Goal: Information Seeking & Learning: Check status

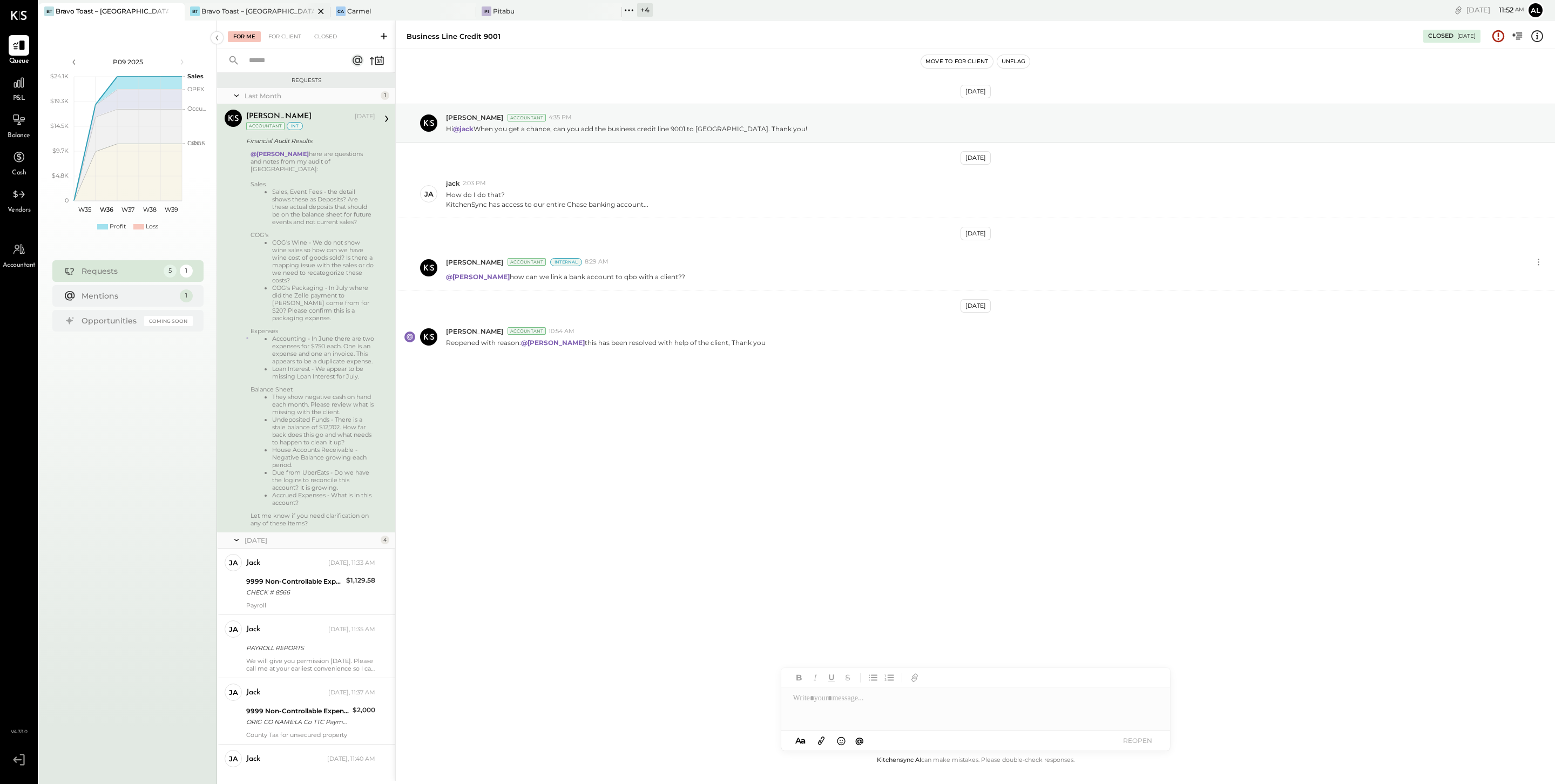
click at [284, 13] on div "[PERSON_NAME] Toast – [GEOGRAPHIC_DATA]" at bounding box center [250, 12] width 130 height 10
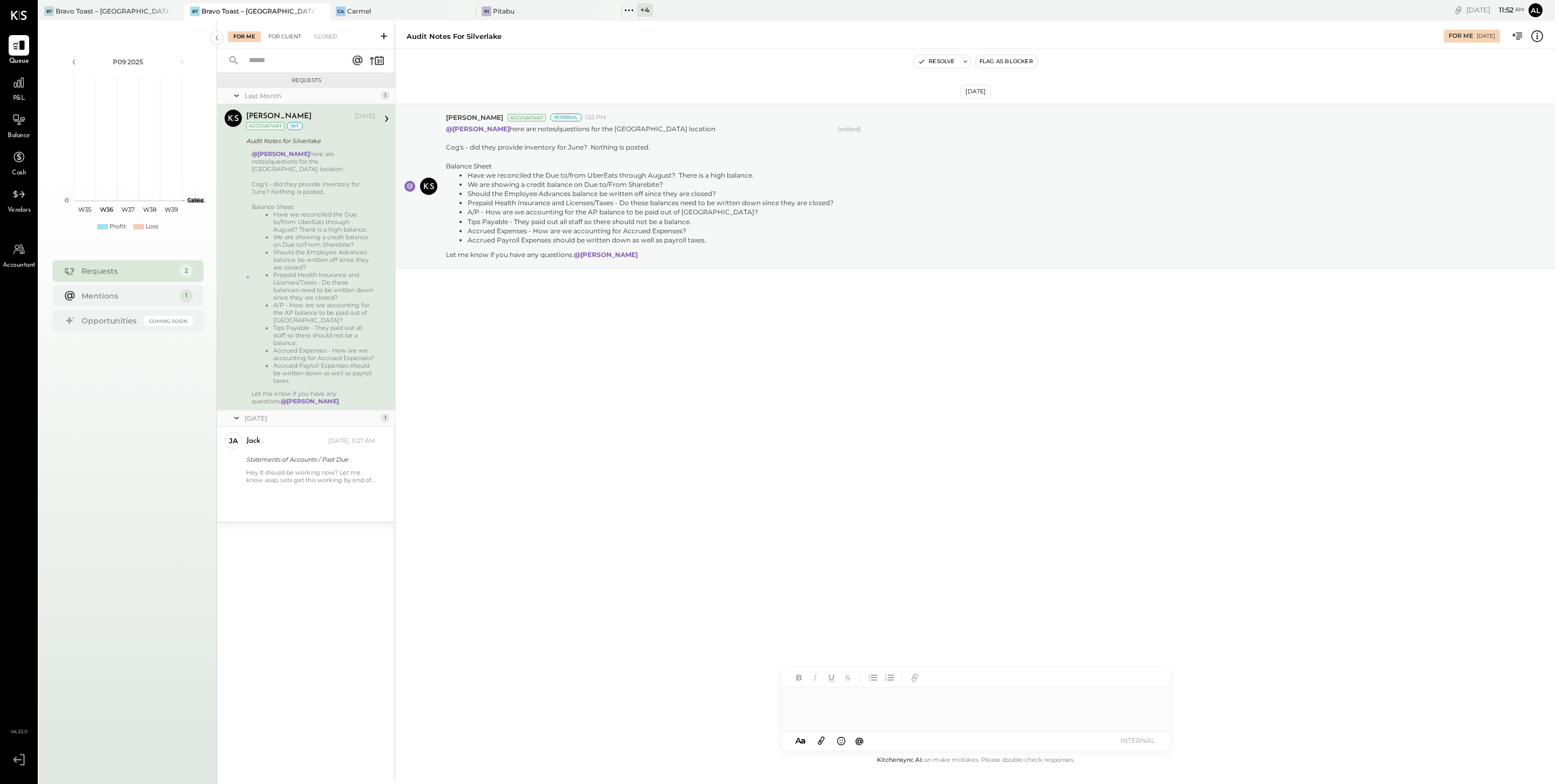
click at [290, 33] on div "For Client" at bounding box center [285, 37] width 44 height 11
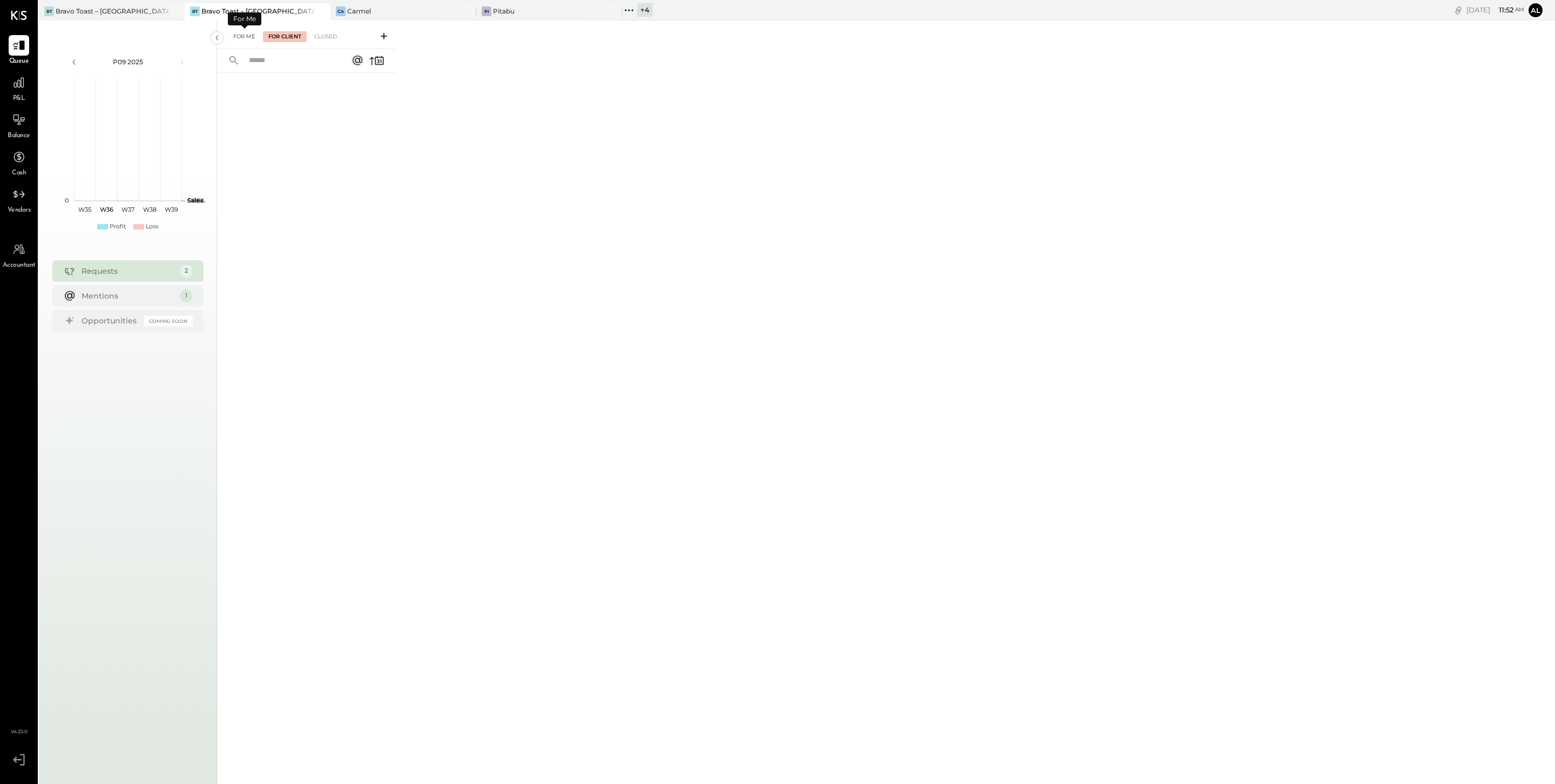
click at [252, 35] on div "For Me" at bounding box center [244, 37] width 33 height 11
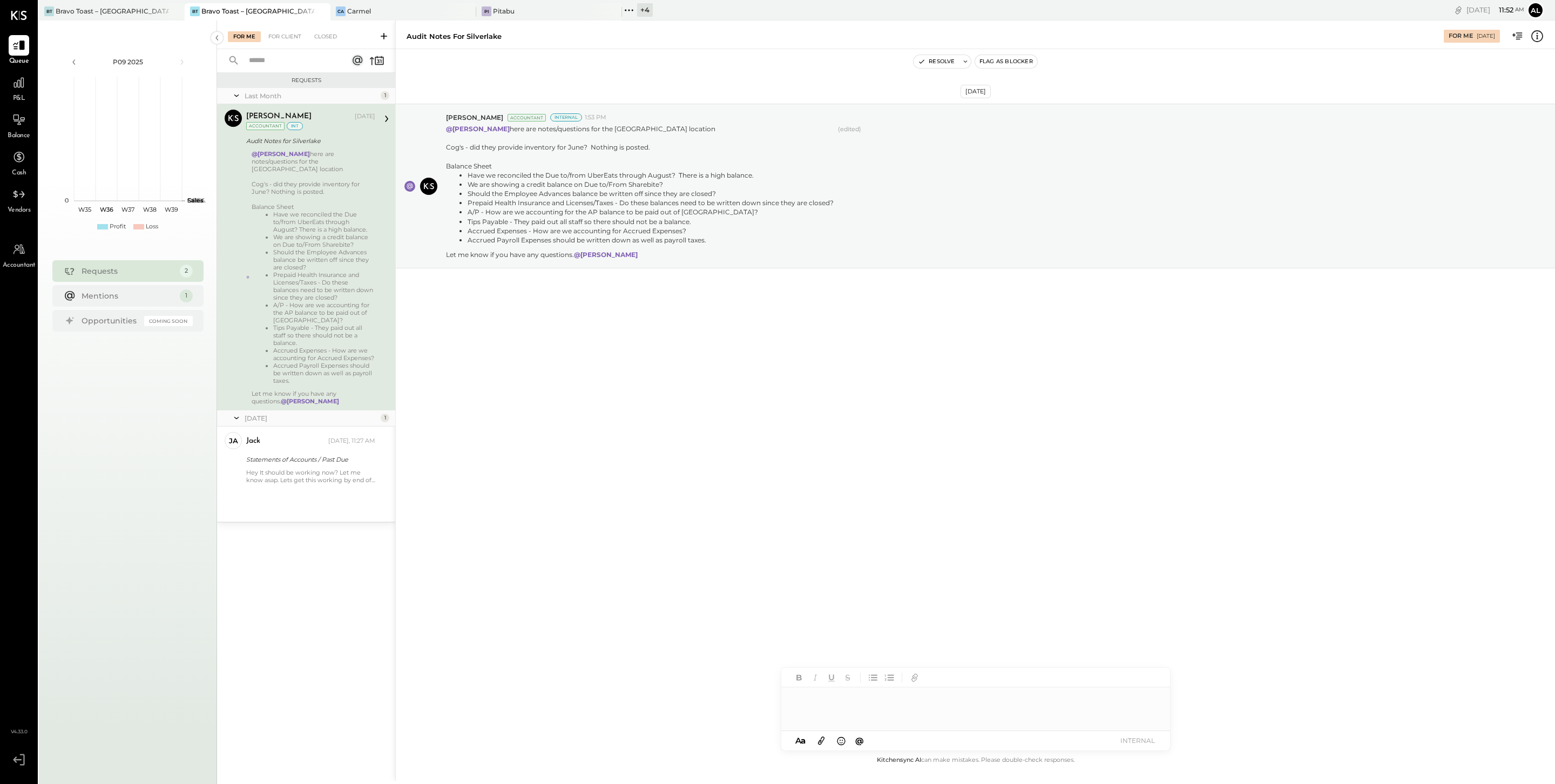
click at [329, 28] on div "For Me For Client Closed" at bounding box center [306, 35] width 178 height 28
click at [324, 36] on div "Closed" at bounding box center [325, 37] width 33 height 11
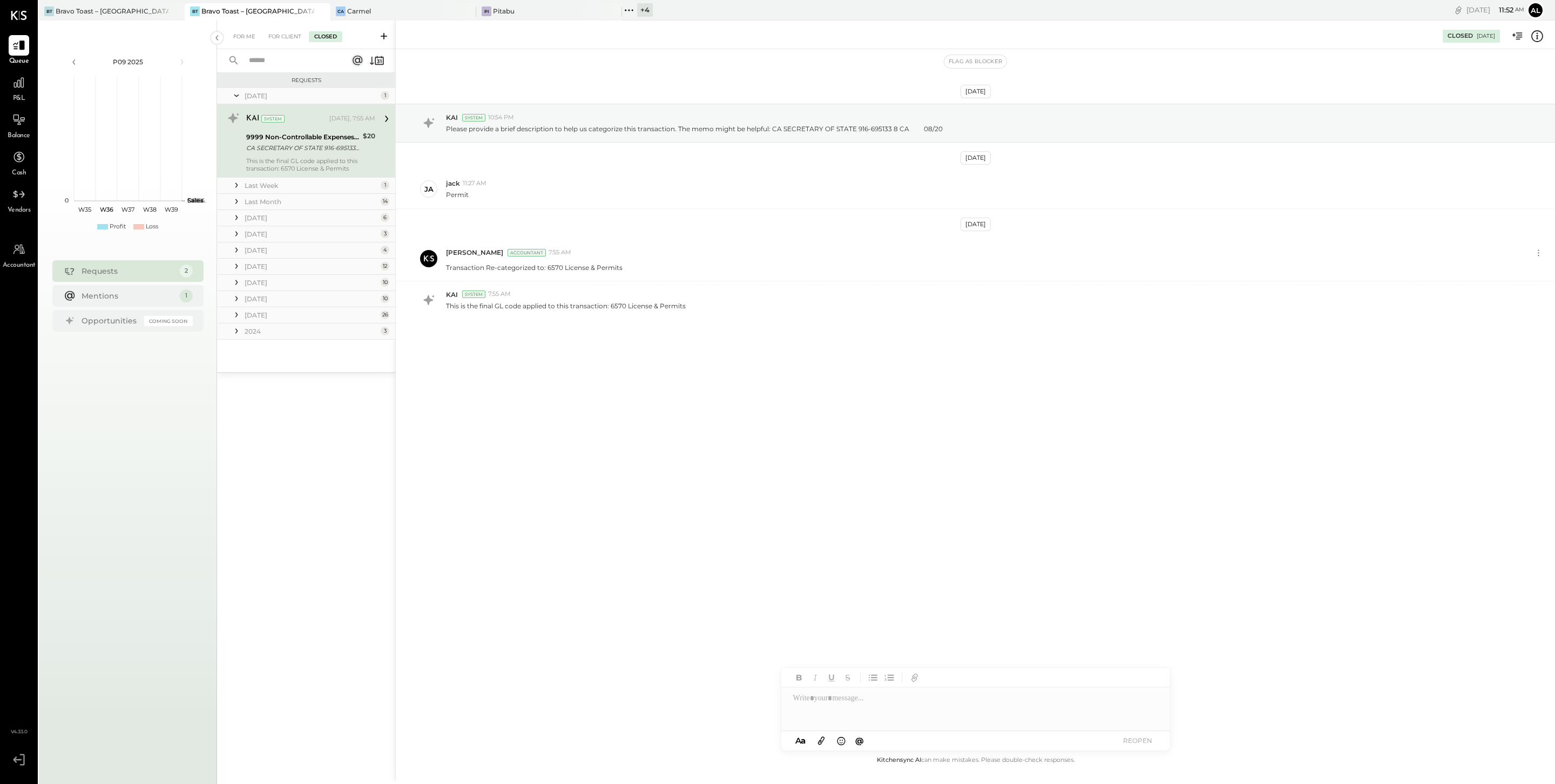
click at [239, 329] on icon at bounding box center [237, 331] width 11 height 11
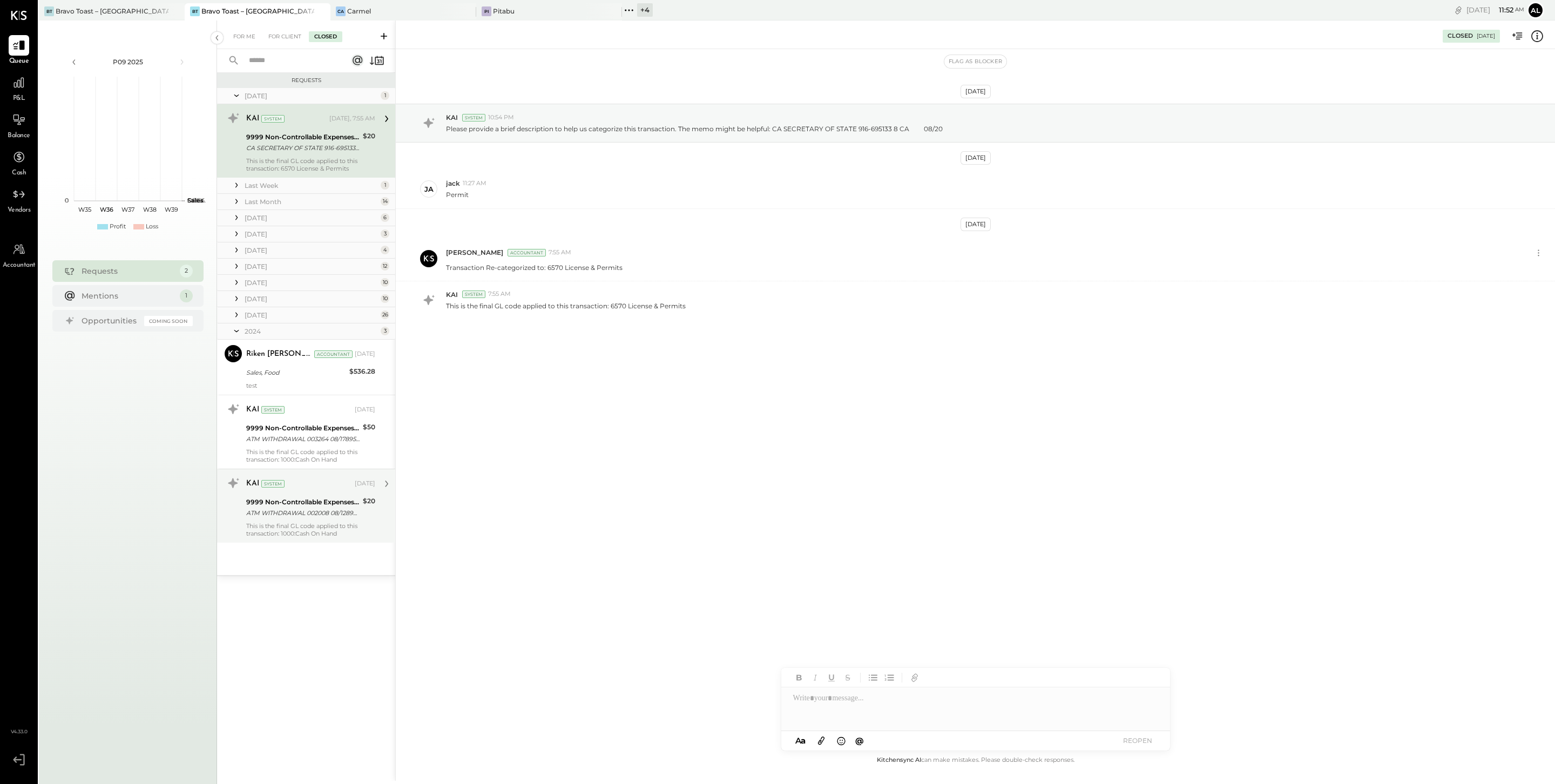
click at [315, 529] on div "This is the final GL code applied to this transaction: 1000:Cash On Hand" at bounding box center [311, 529] width 129 height 15
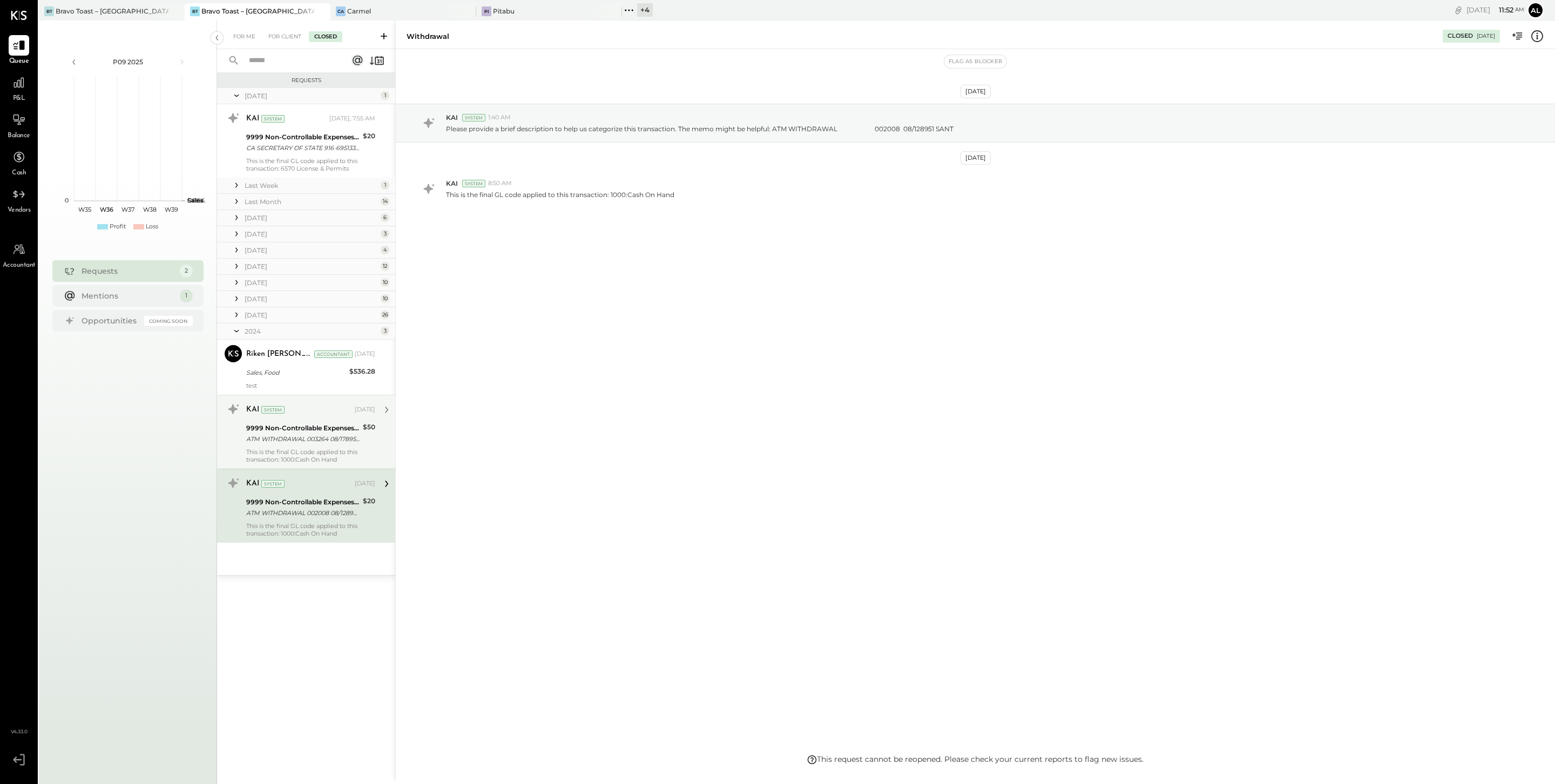
click at [290, 446] on div "KAI System [DATE] 9999 Non-Controllable Expenses:Other Income and Expenses:To B…" at bounding box center [311, 432] width 129 height 62
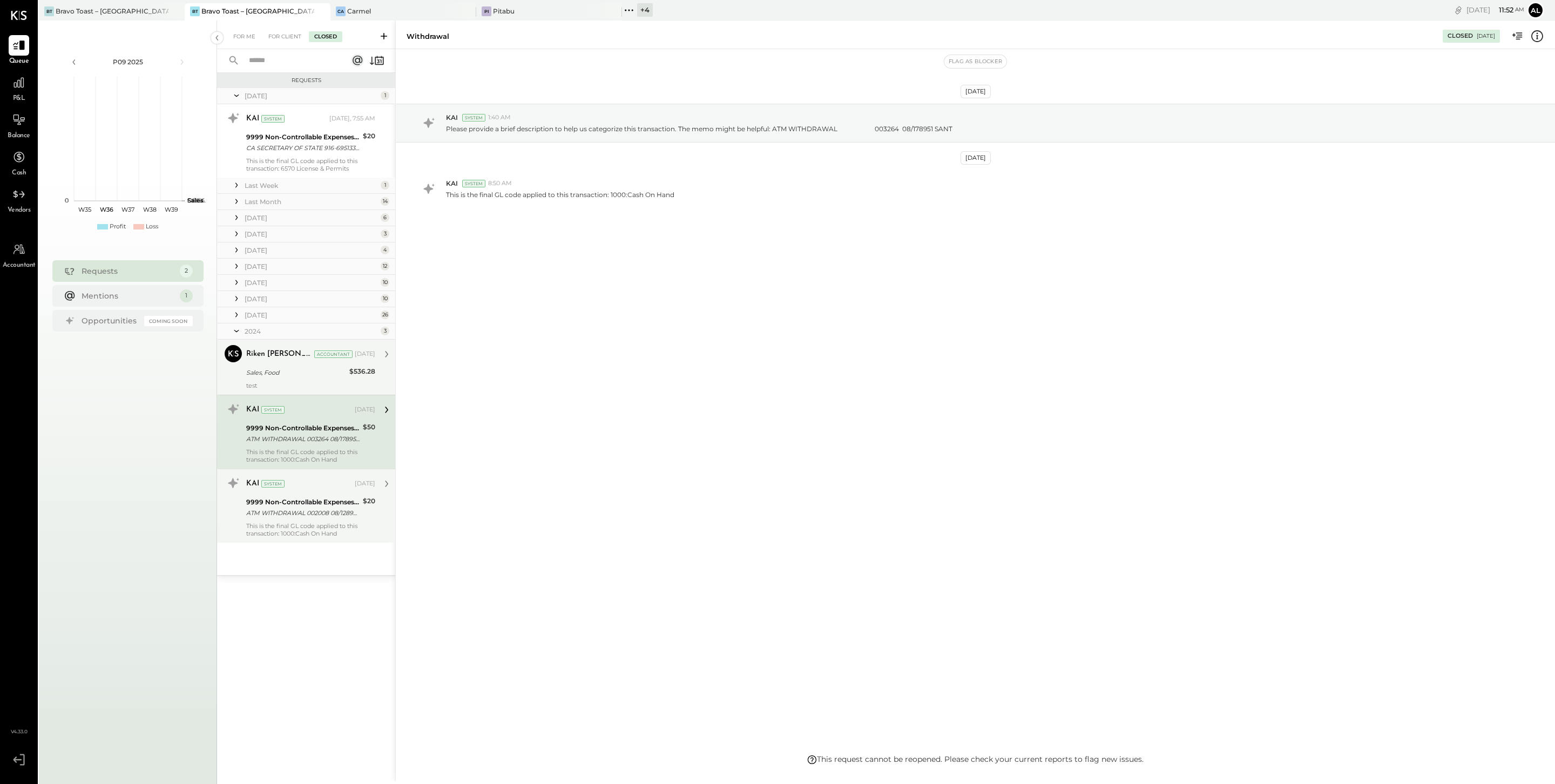
click at [295, 361] on div "Riken [PERSON_NAME] Accountant [DATE]" at bounding box center [311, 354] width 129 height 15
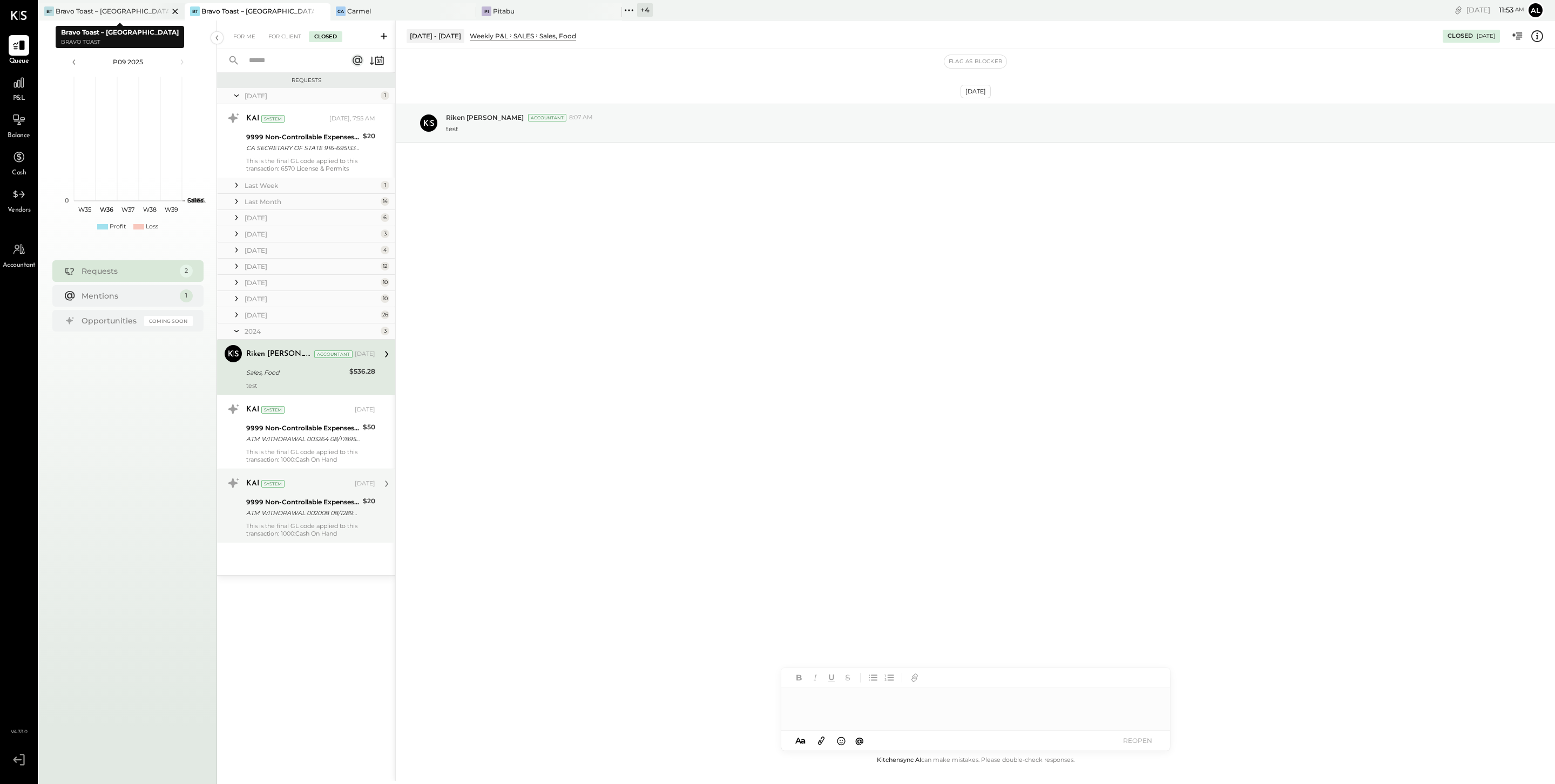
click at [153, 12] on div at bounding box center [166, 11] width 38 height 16
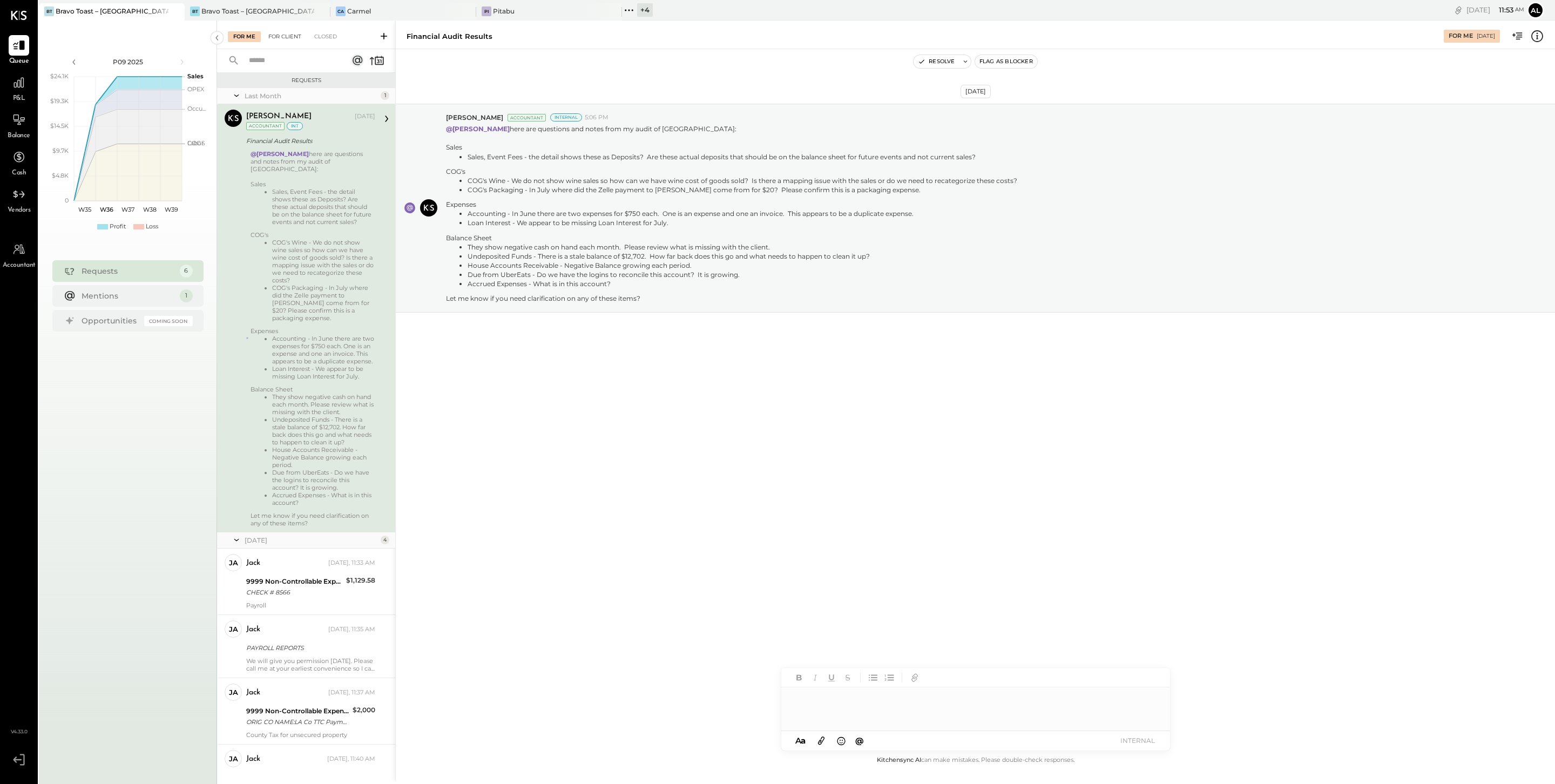
click at [281, 37] on div "For Client" at bounding box center [285, 37] width 44 height 11
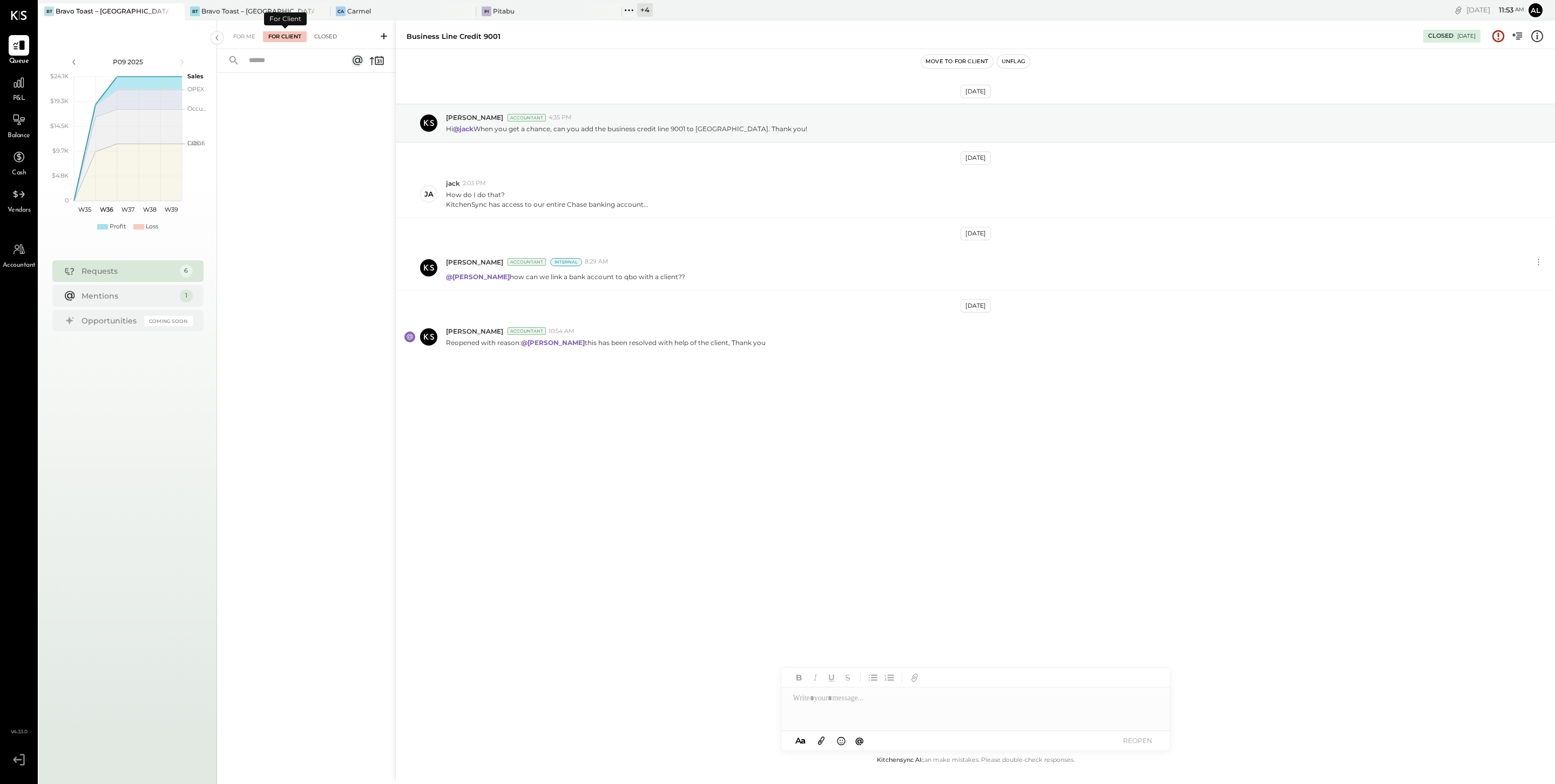
click at [326, 37] on div "Closed" at bounding box center [325, 37] width 33 height 11
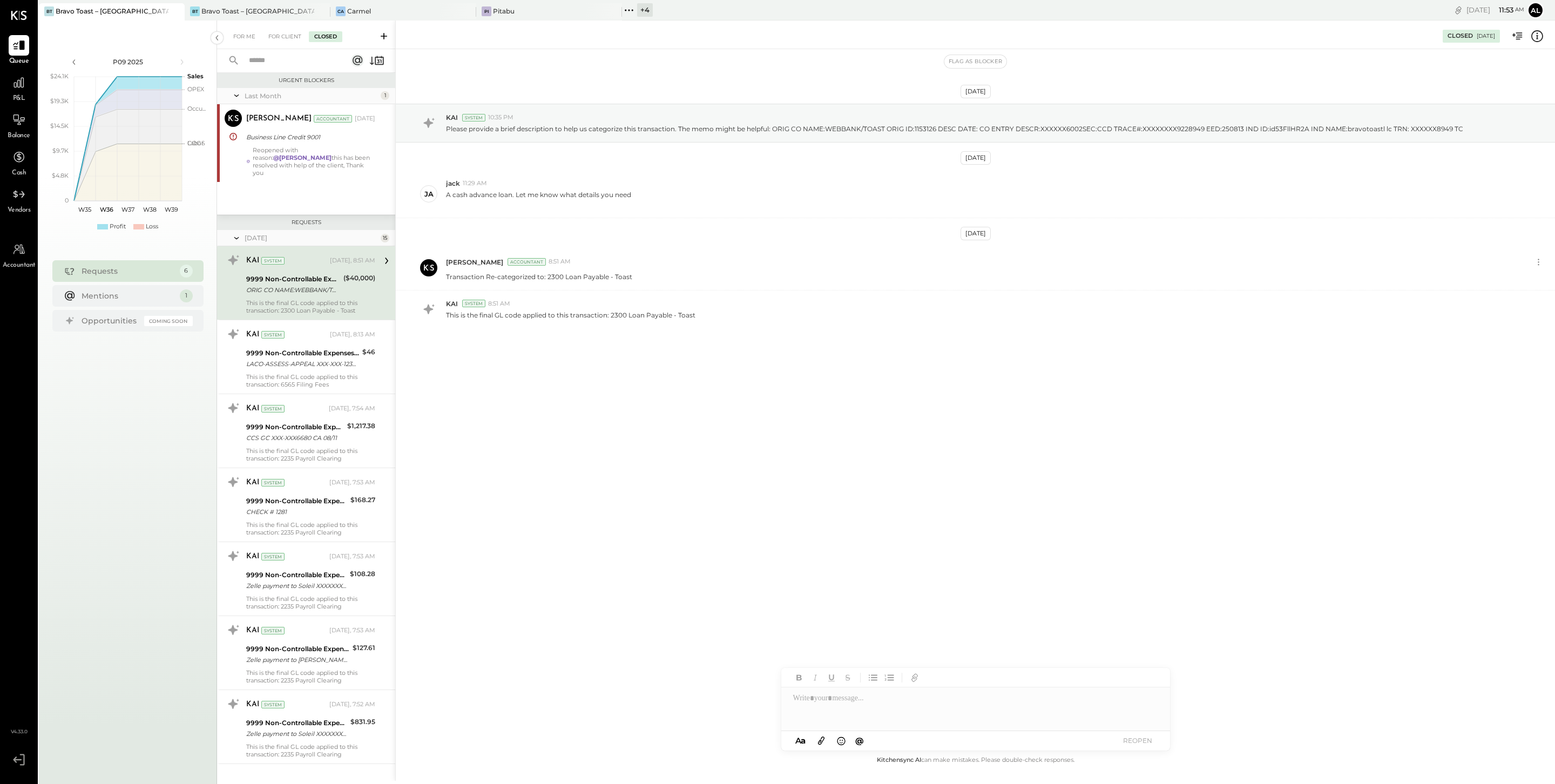
click at [240, 98] on icon at bounding box center [237, 95] width 11 height 27
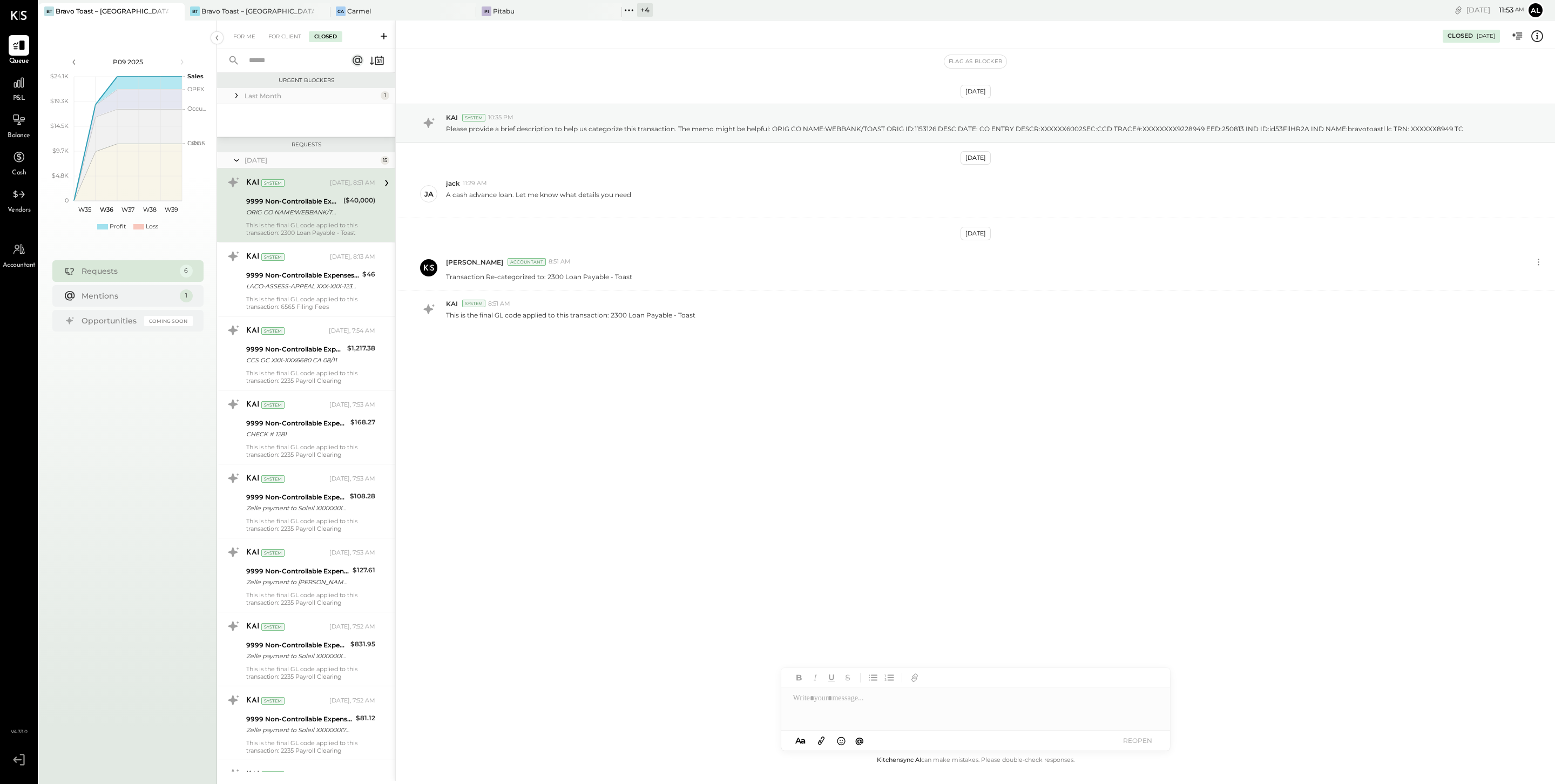
click at [241, 160] on icon at bounding box center [237, 160] width 11 height 27
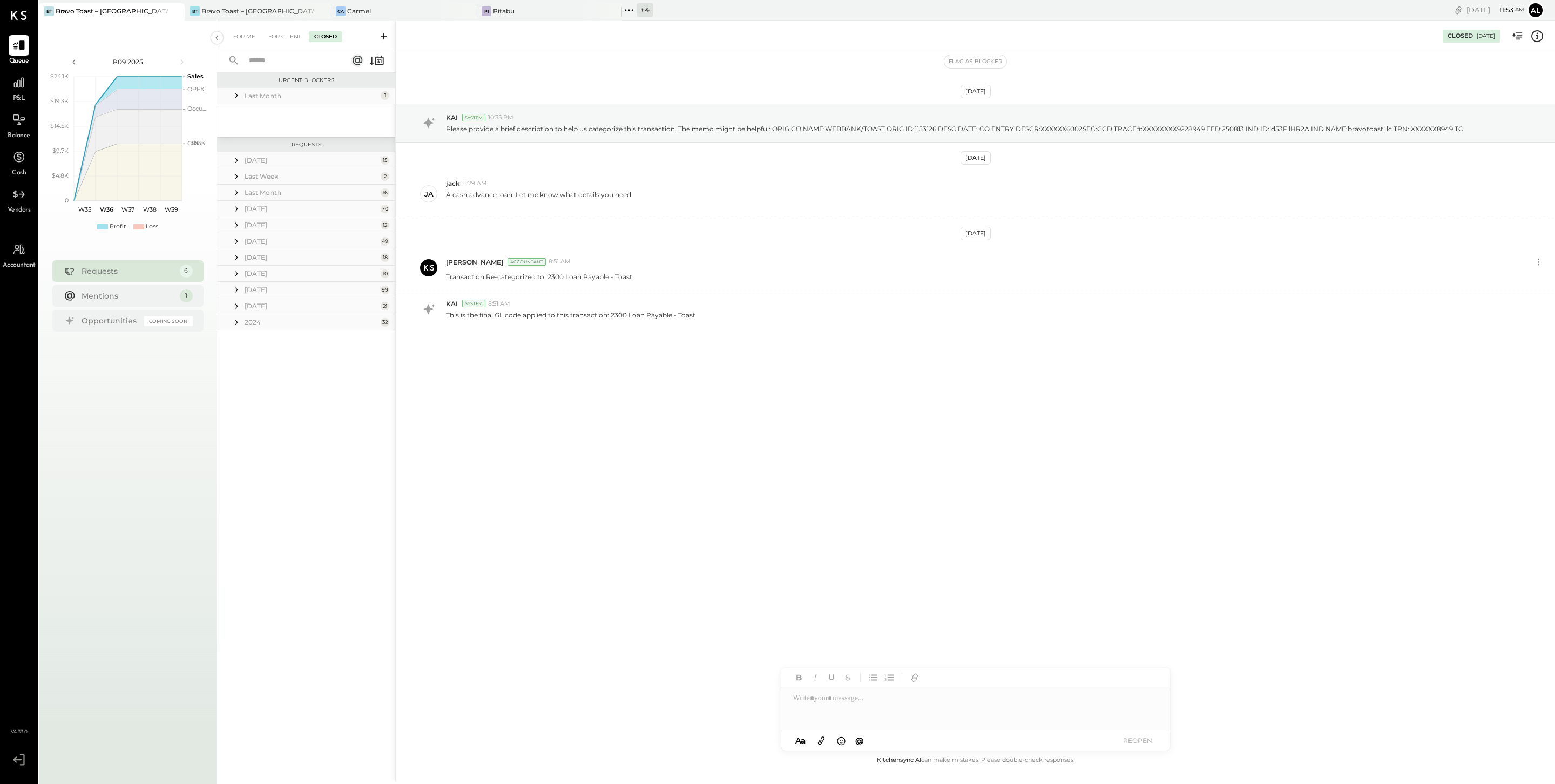
click at [238, 326] on icon at bounding box center [237, 323] width 11 height 11
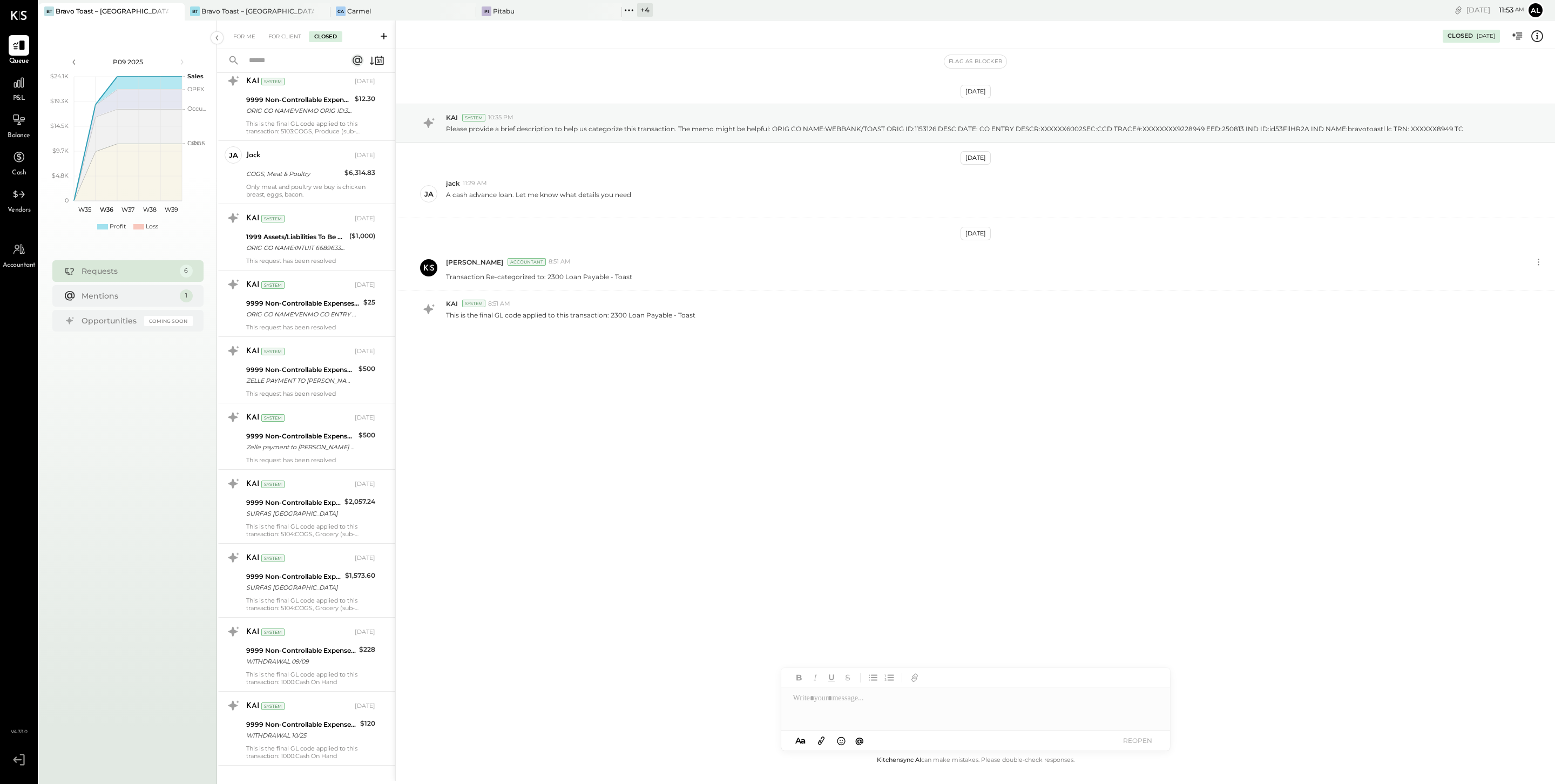
scroll to position [1871, 0]
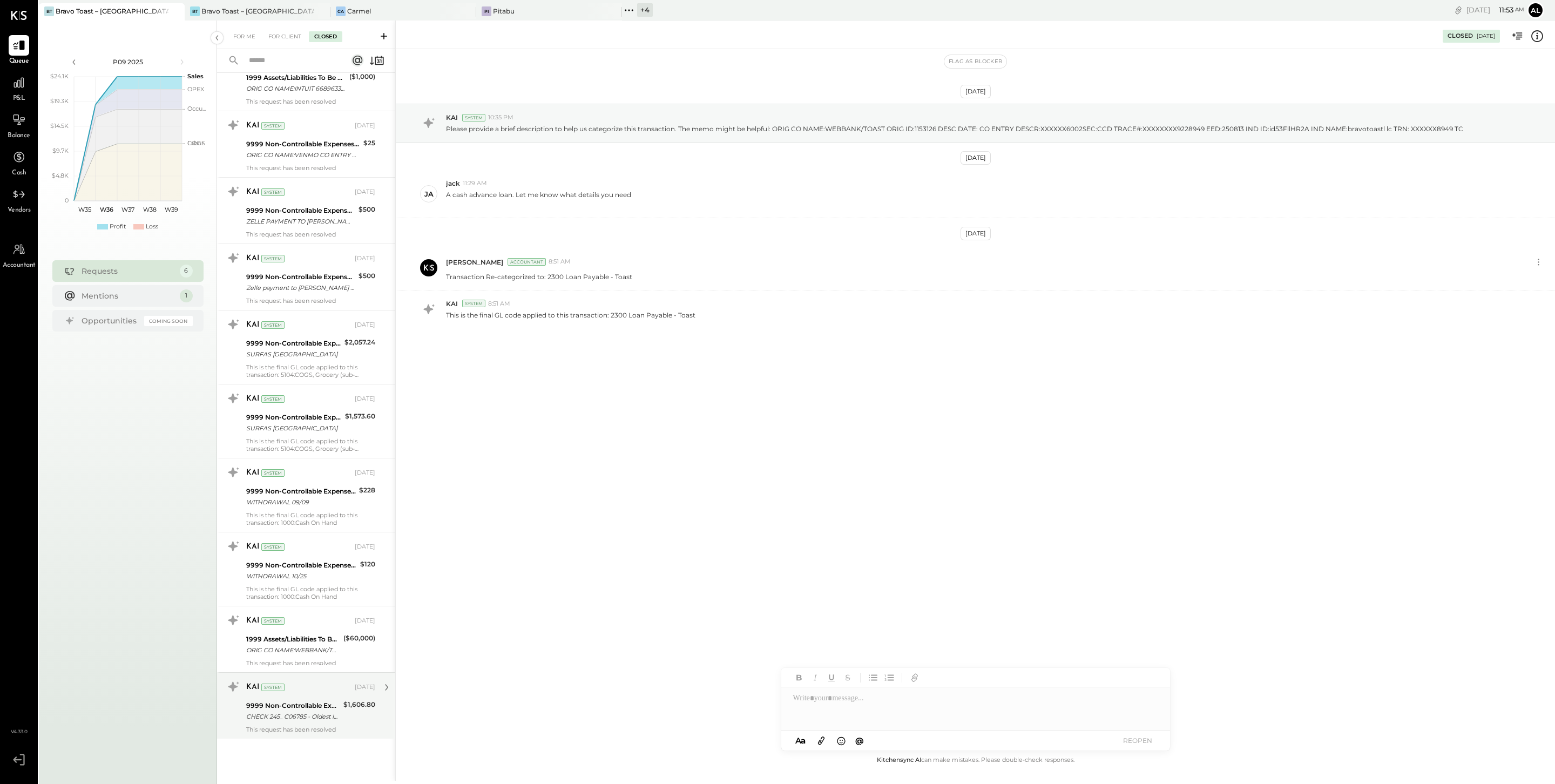
click at [285, 733] on div "This request has been resolved" at bounding box center [311, 729] width 129 height 7
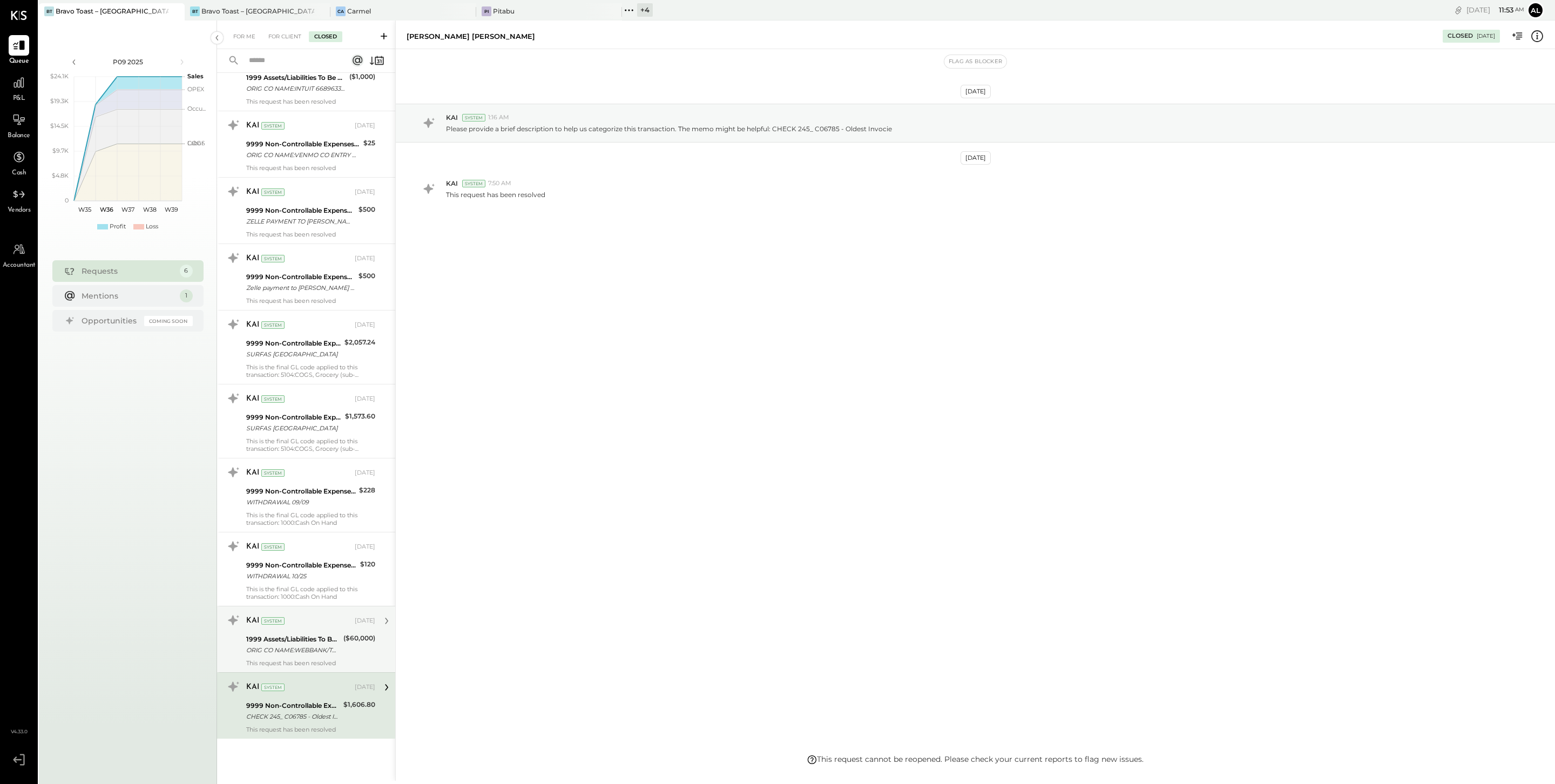
click at [295, 638] on div "1999 Assets/Liabilities To Be Classified" at bounding box center [293, 639] width 94 height 11
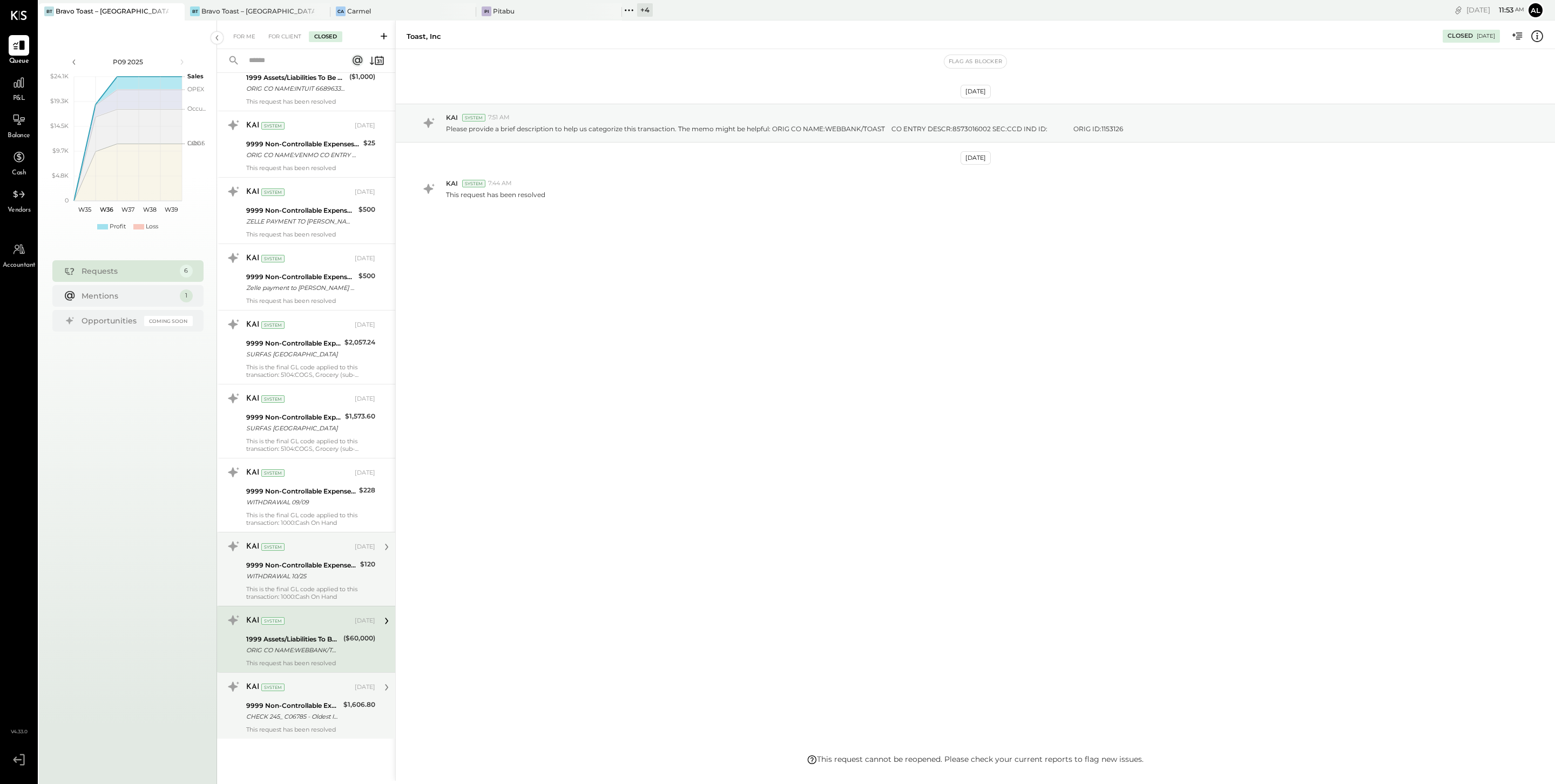
click at [298, 569] on div "9999 Non-Controllable Expenses:Other Income and Expenses:To Be Classified P&L" at bounding box center [301, 565] width 111 height 11
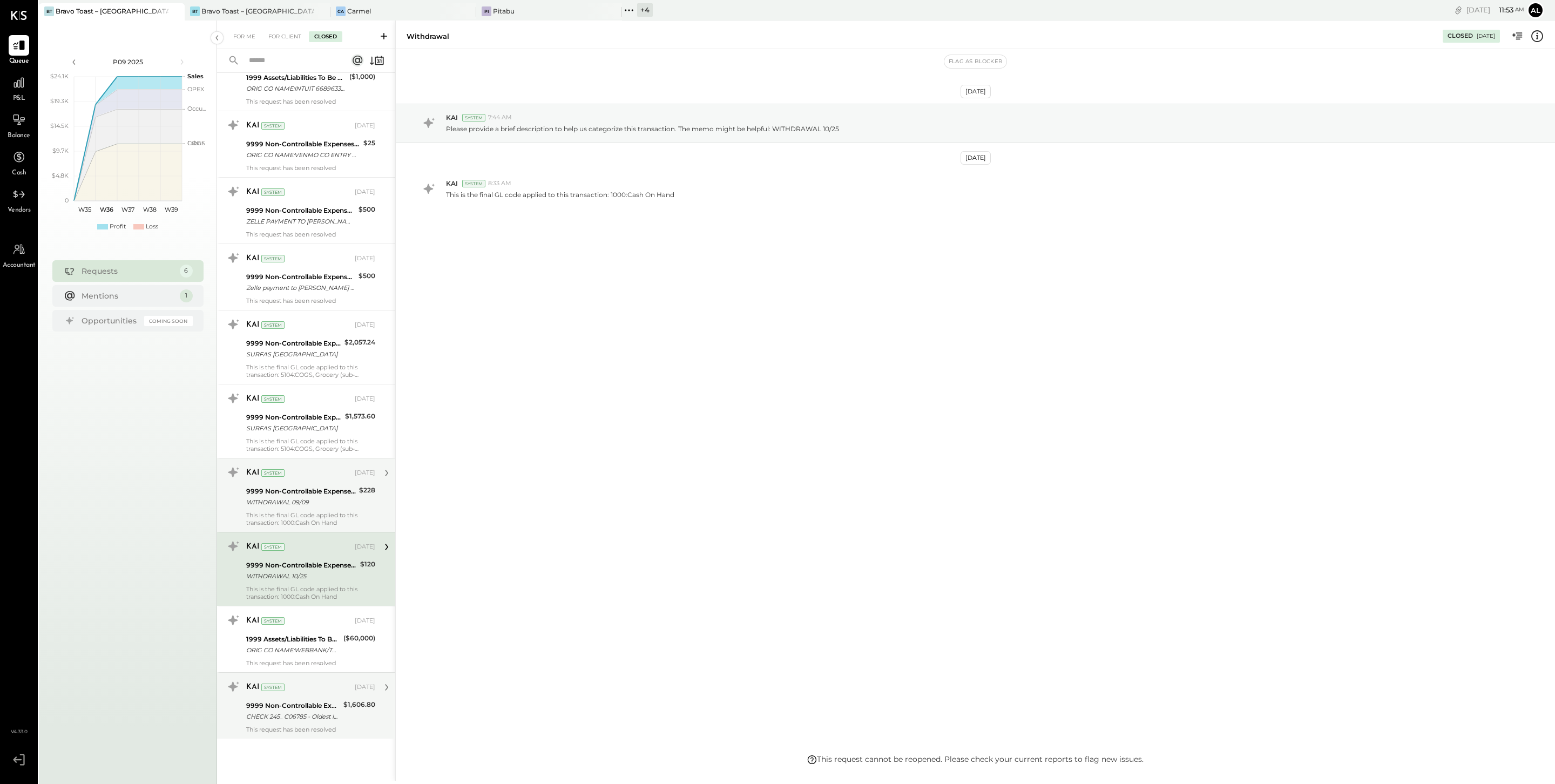
click at [309, 511] on div "This is the final GL code applied to this transaction: 1000:Cash On Hand" at bounding box center [311, 518] width 129 height 15
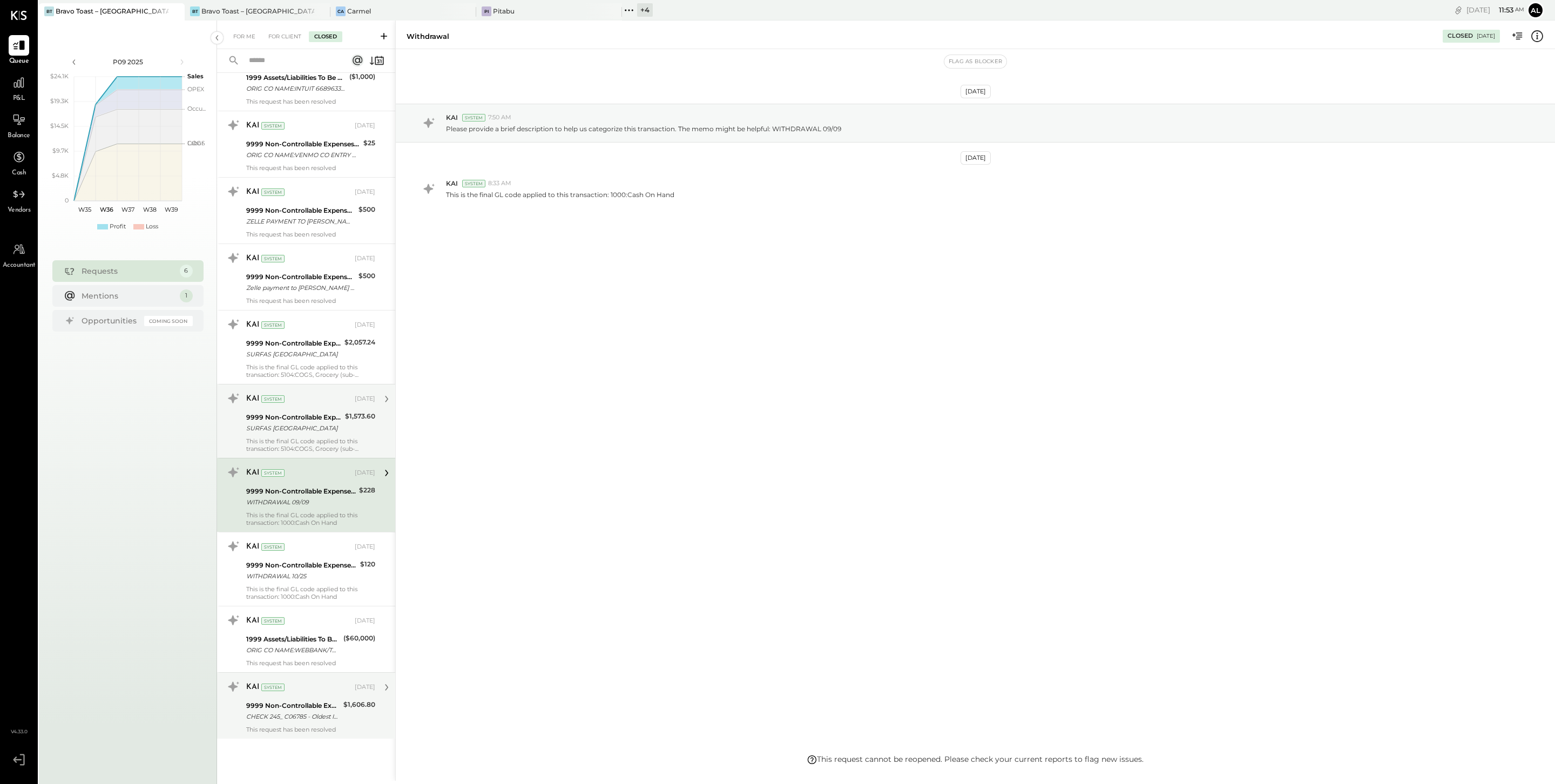
click at [318, 440] on div "This is the final GL code applied to this transaction: 5104:COGS, Grocery (sub-…" at bounding box center [311, 444] width 129 height 15
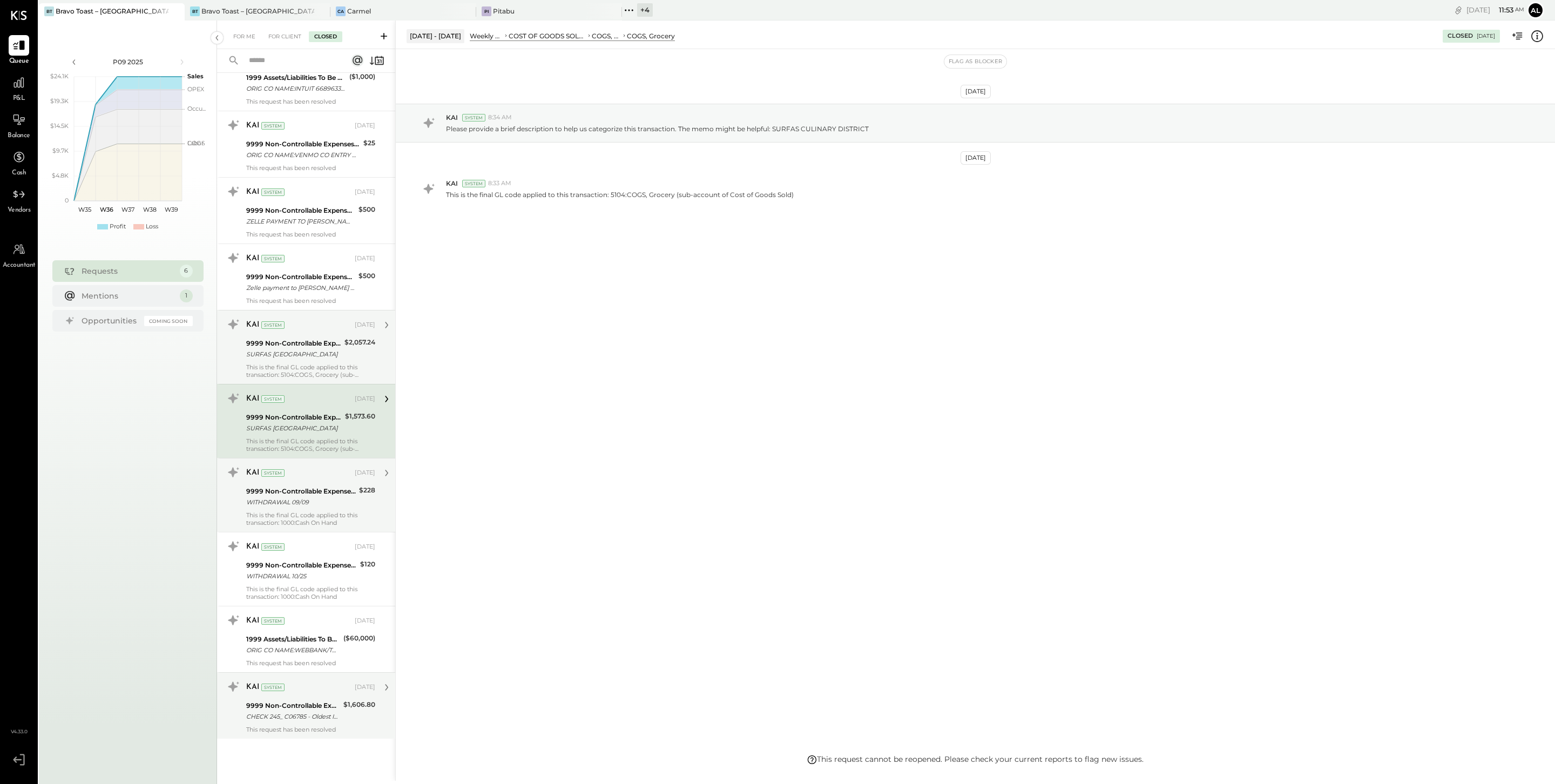
click at [313, 365] on div "This is the final GL code applied to this transaction: 5104:COGS, Grocery (sub-…" at bounding box center [311, 370] width 129 height 15
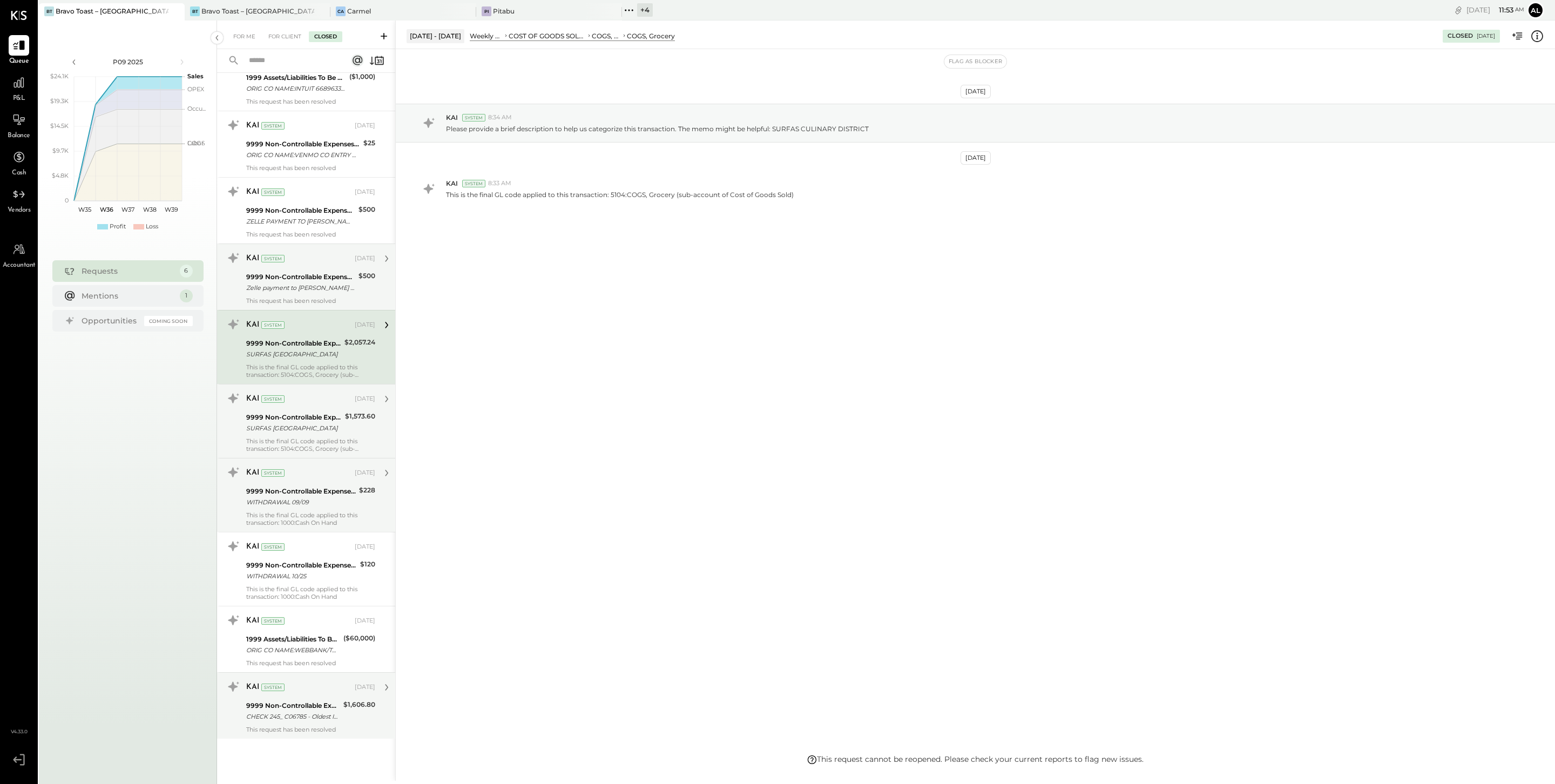
click at [314, 273] on div "9999 Non-Controllable Expenses:Other Income and Expenses:To Be Classified P&L" at bounding box center [301, 277] width 109 height 11
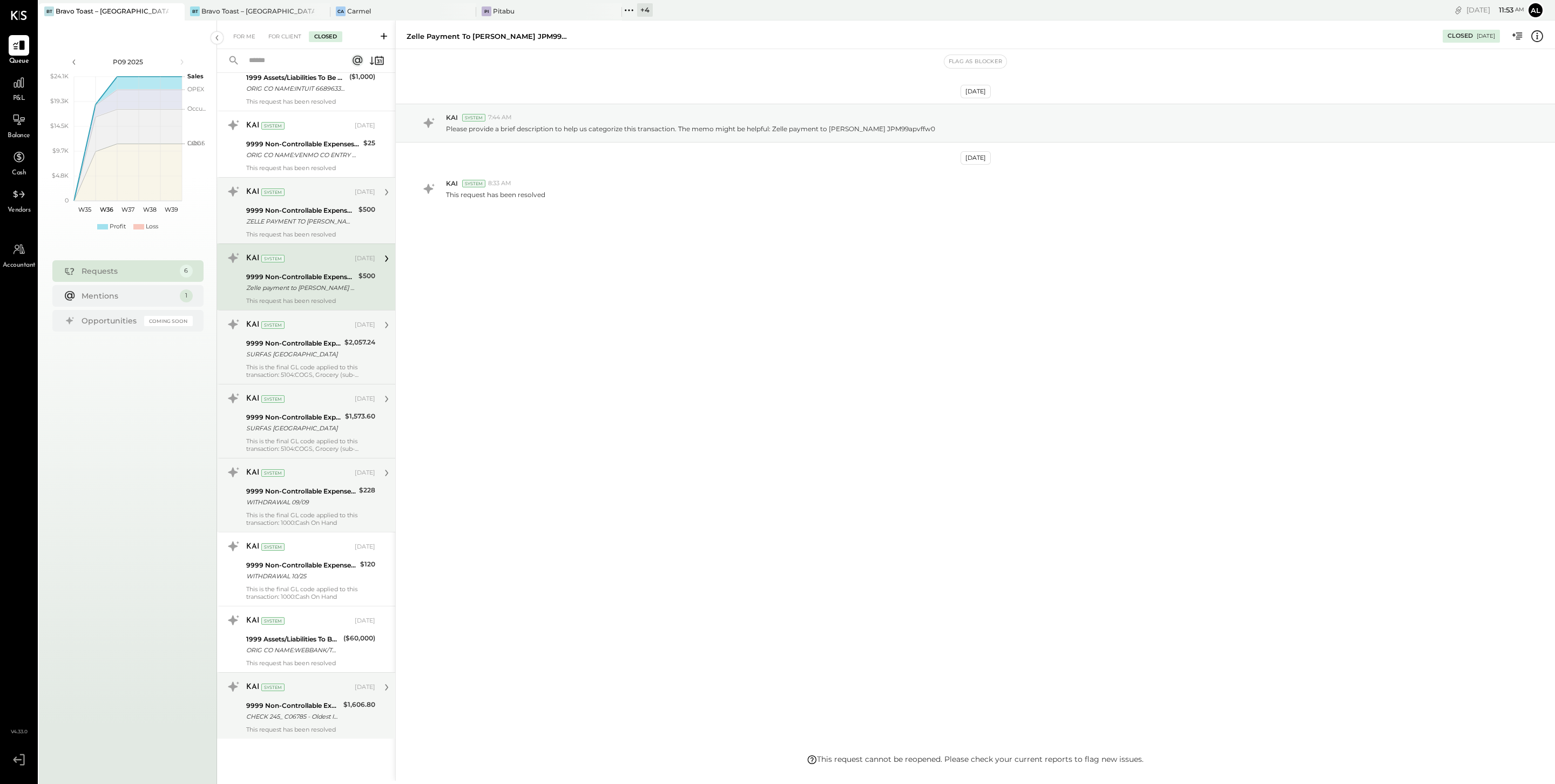
click at [314, 207] on div "9999 Non-Controllable Expenses:Other Income and Expenses:To Be Classified P&L" at bounding box center [301, 210] width 109 height 11
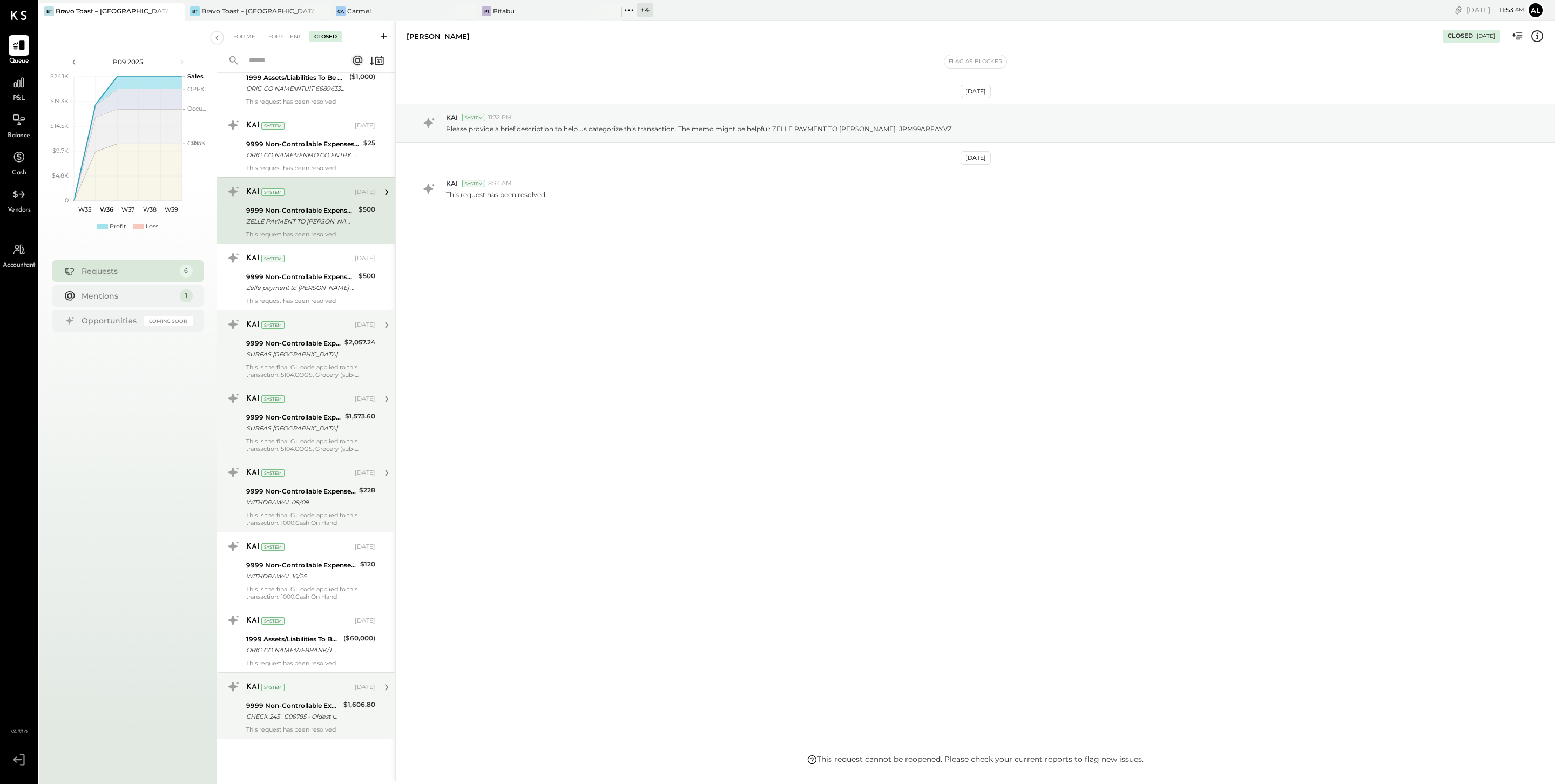
scroll to position [1829, 0]
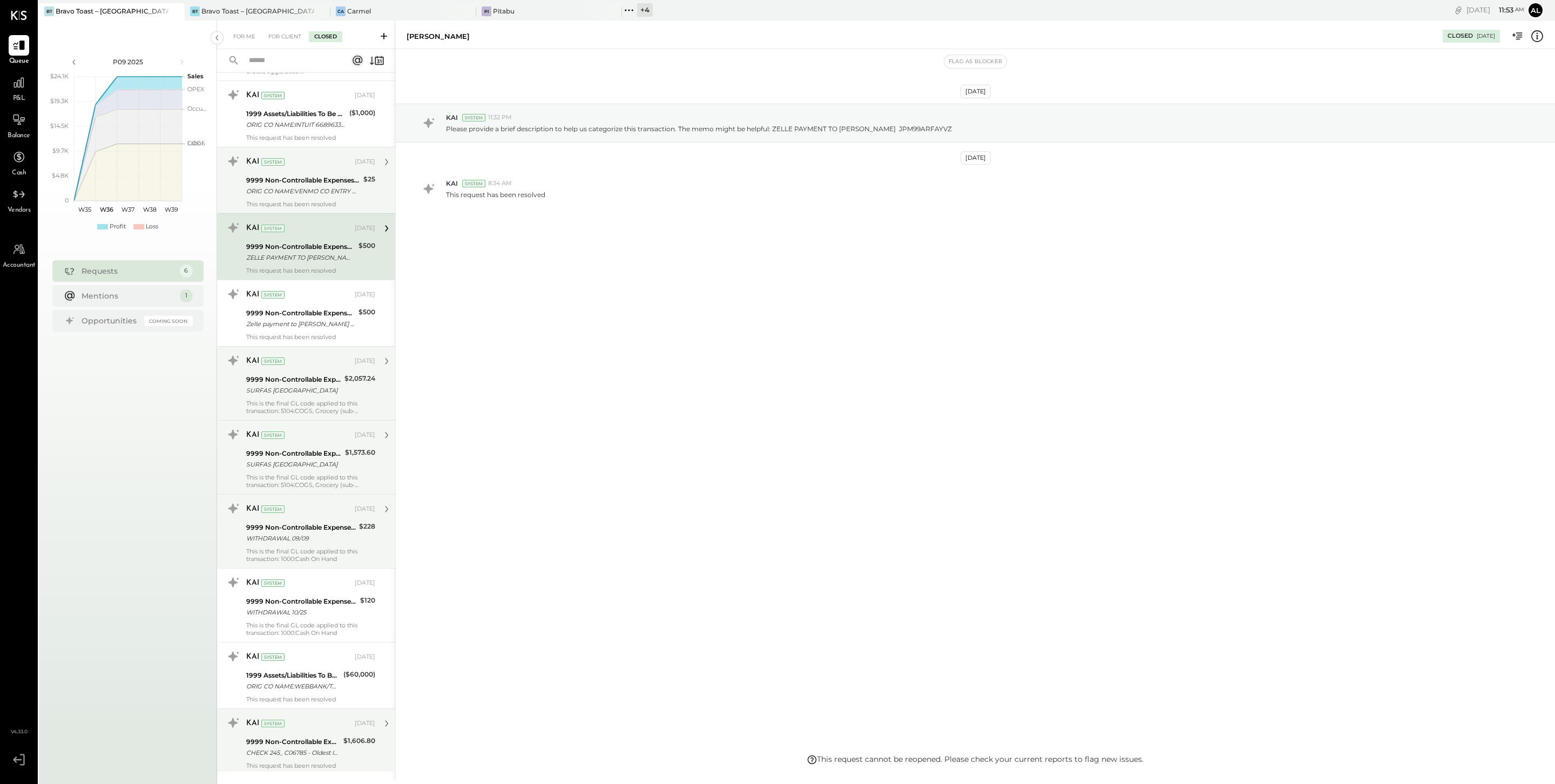
click at [308, 179] on div "9999 Non-Controllable Expenses:Other Income and Expenses:To Be Classified P&L" at bounding box center [303, 181] width 114 height 11
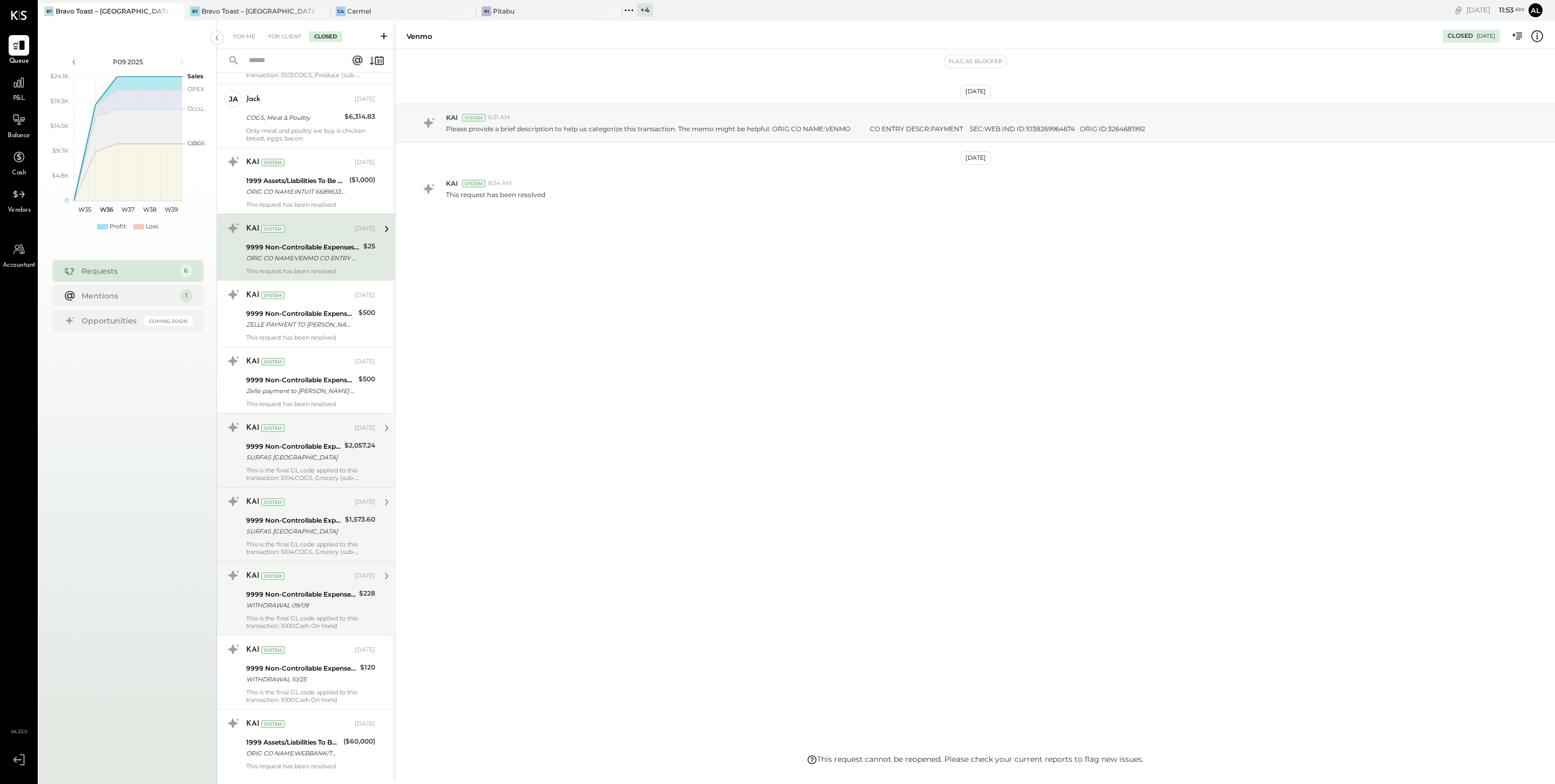
scroll to position [1753, 0]
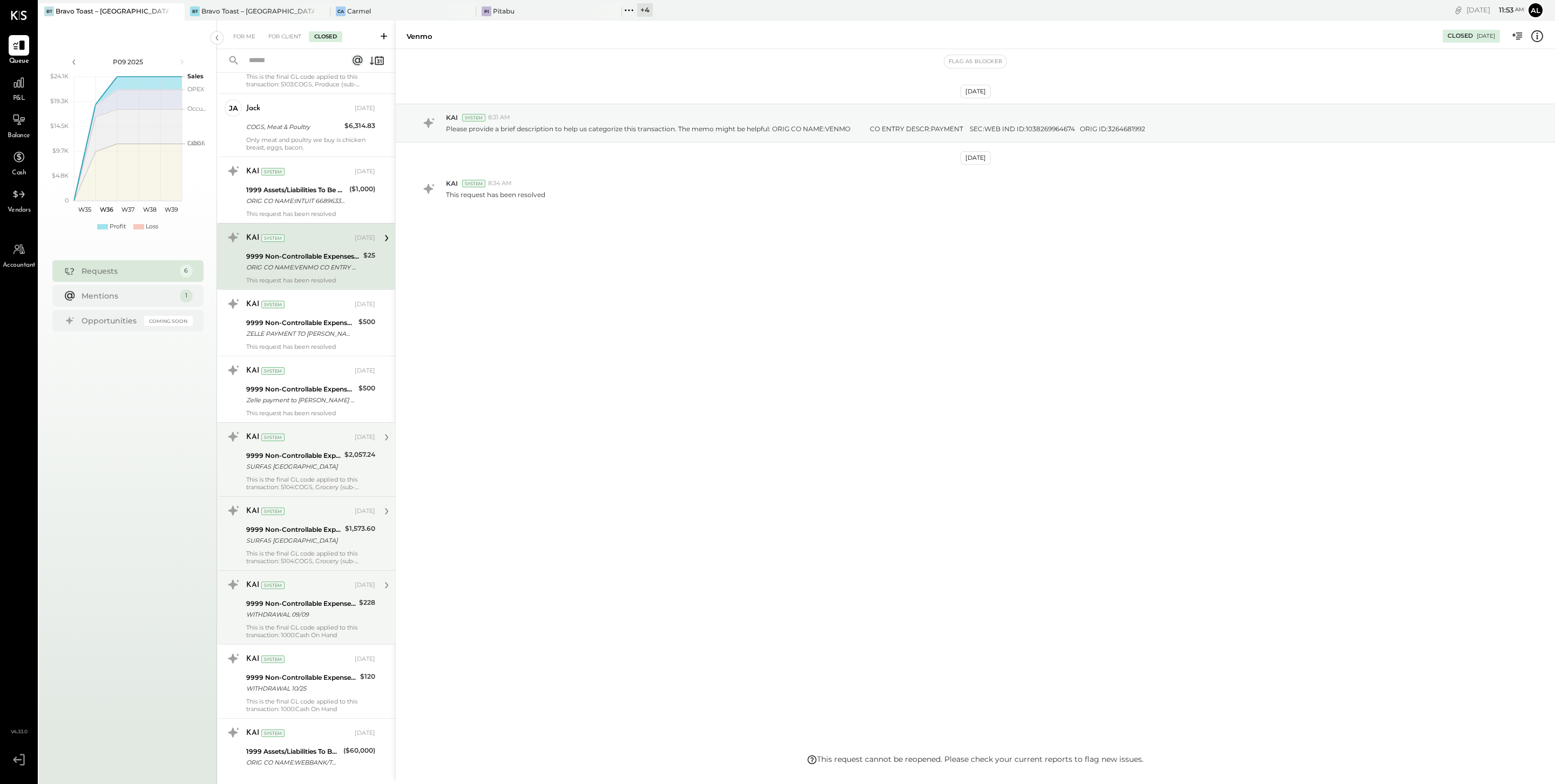
click at [308, 177] on div "KAI System" at bounding box center [299, 172] width 106 height 11
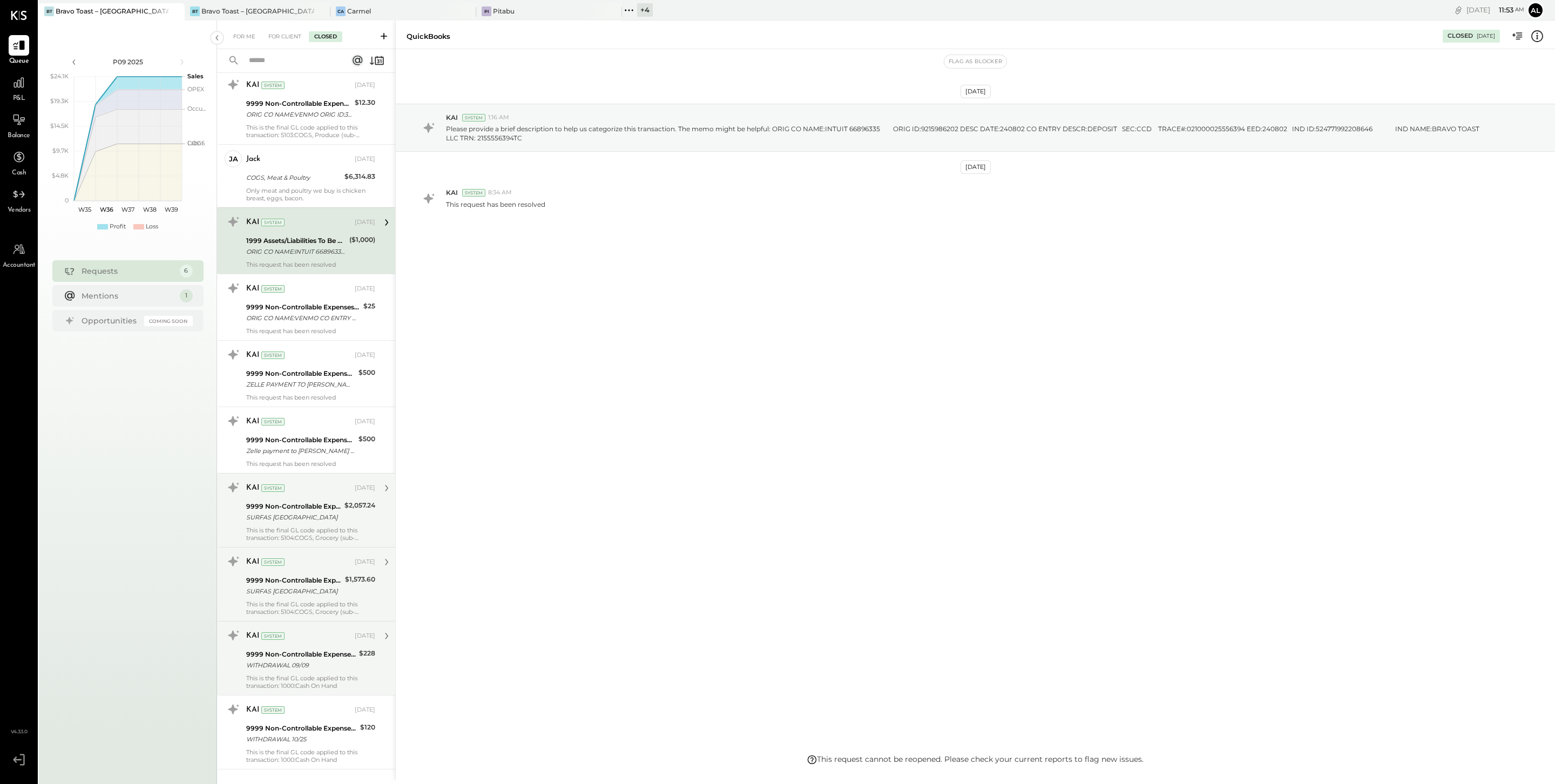
scroll to position [1682, 0]
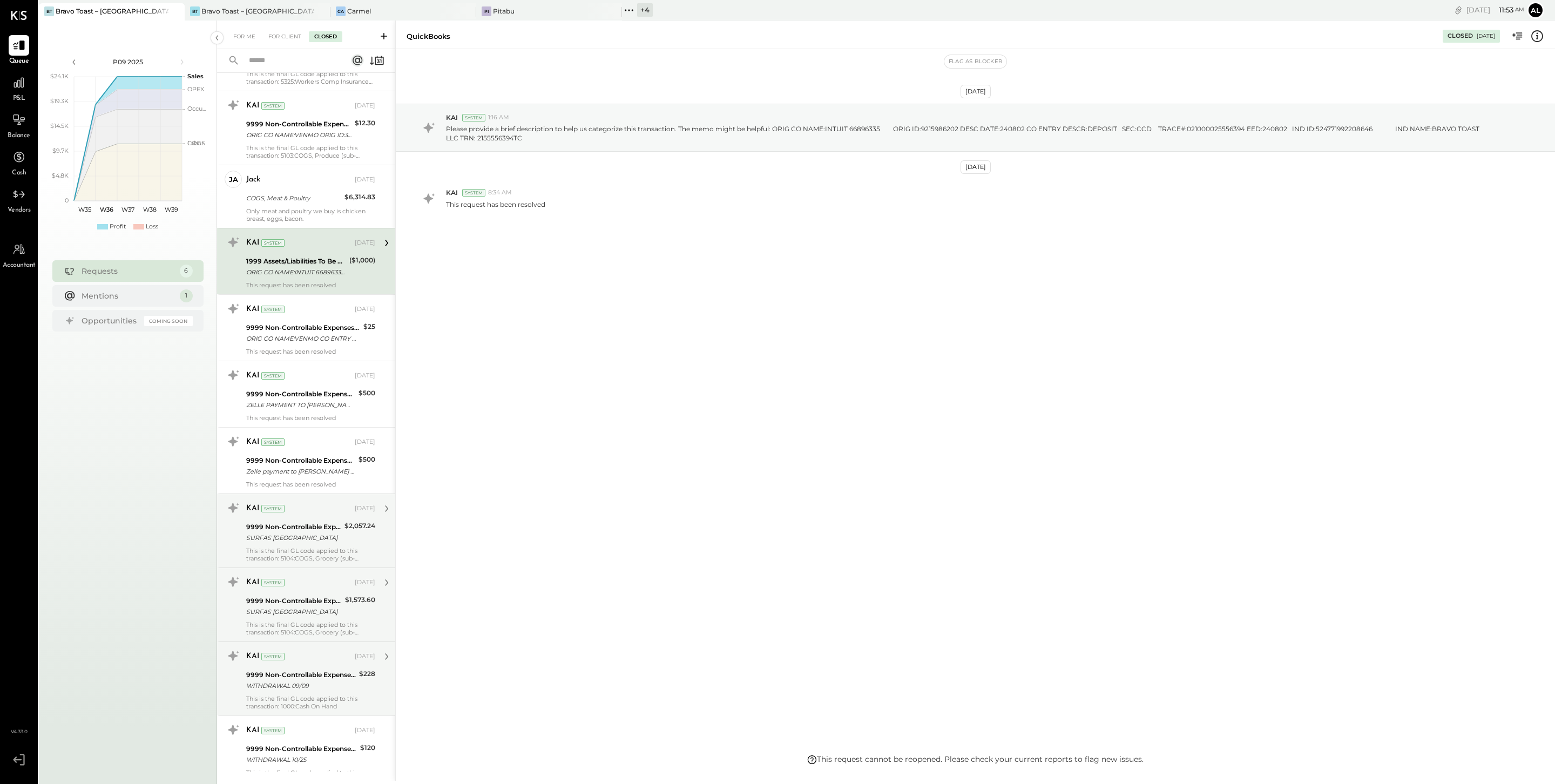
click at [311, 199] on div "COGS, Meat & Poultry" at bounding box center [294, 198] width 95 height 11
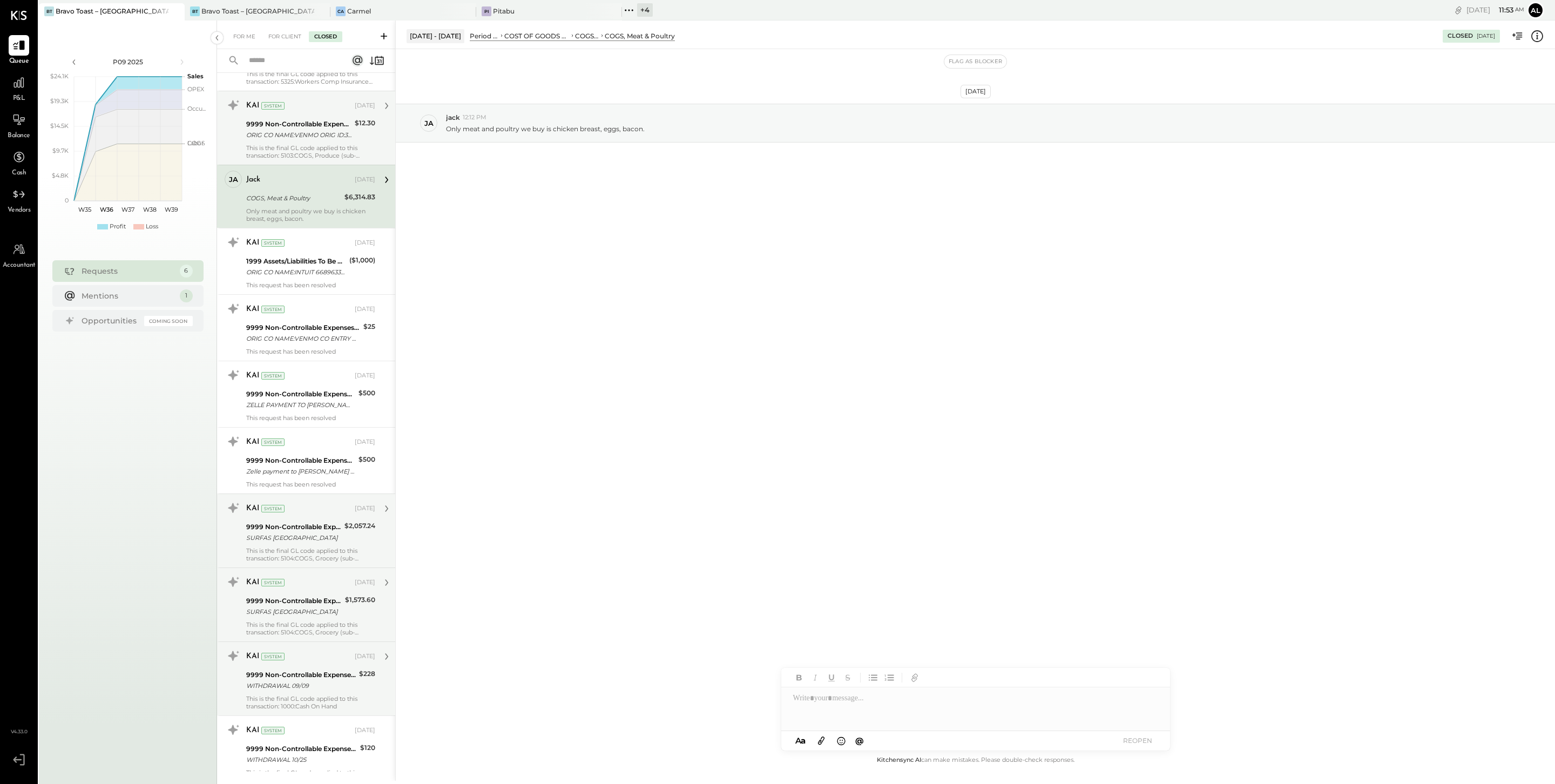
click at [310, 146] on div "KAI System [DATE] 9999 Non-Controllable Expenses:Other Income and Expenses:To B…" at bounding box center [311, 127] width 129 height 62
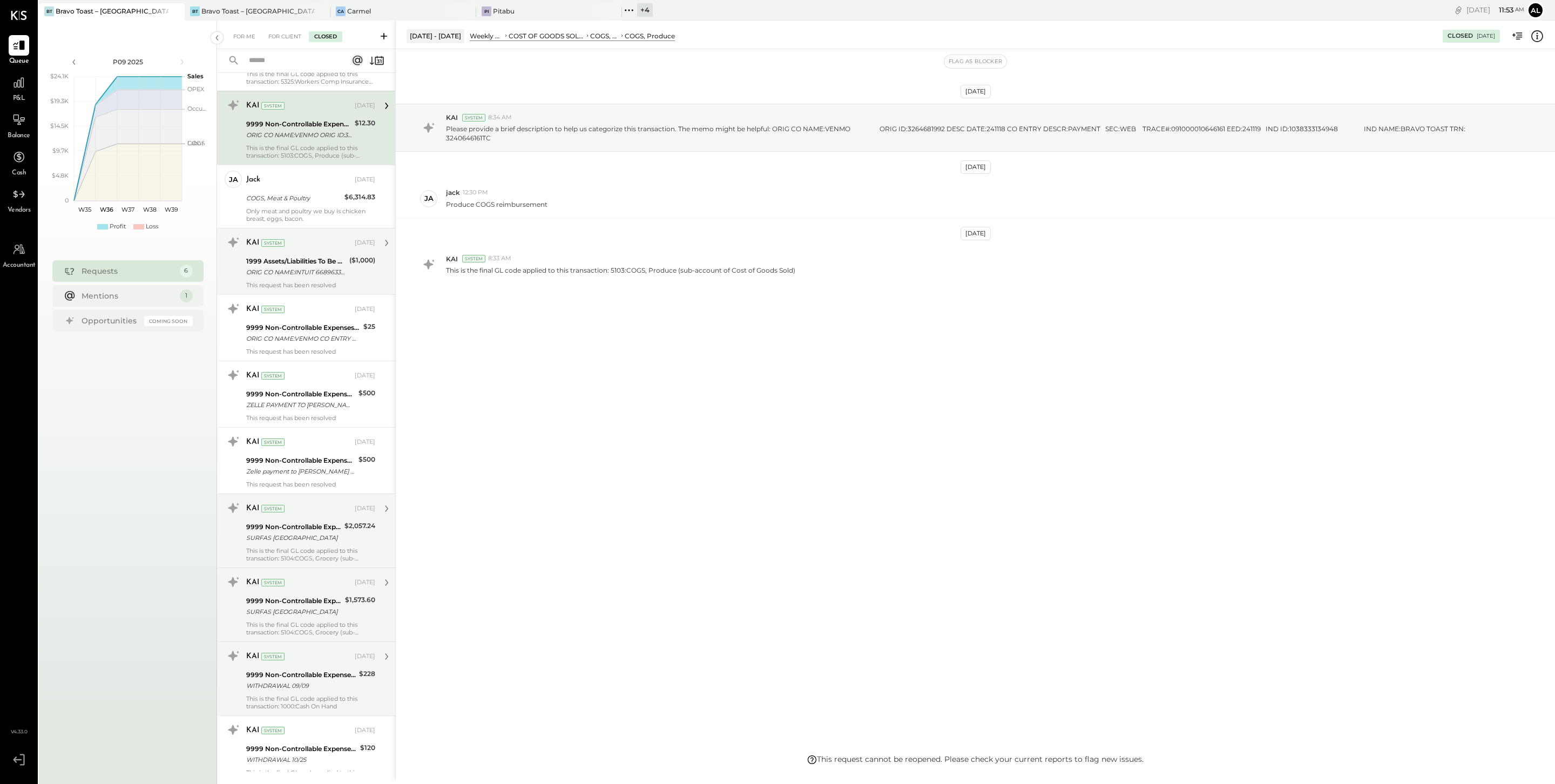
scroll to position [1607, 0]
